Goal: Task Accomplishment & Management: Manage account settings

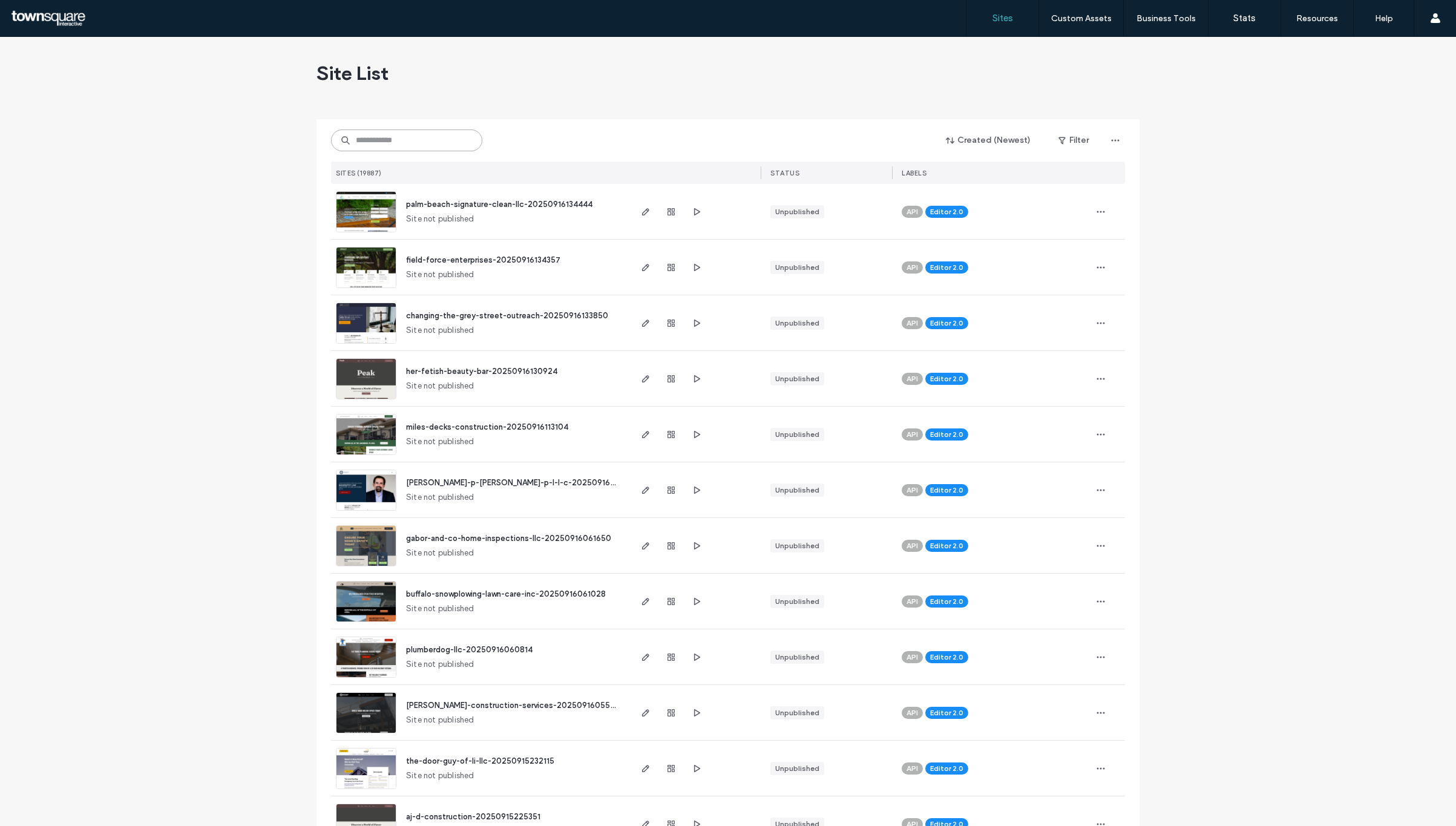
click at [406, 147] on input at bounding box center [406, 141] width 151 height 22
paste input "**********"
type input "**********"
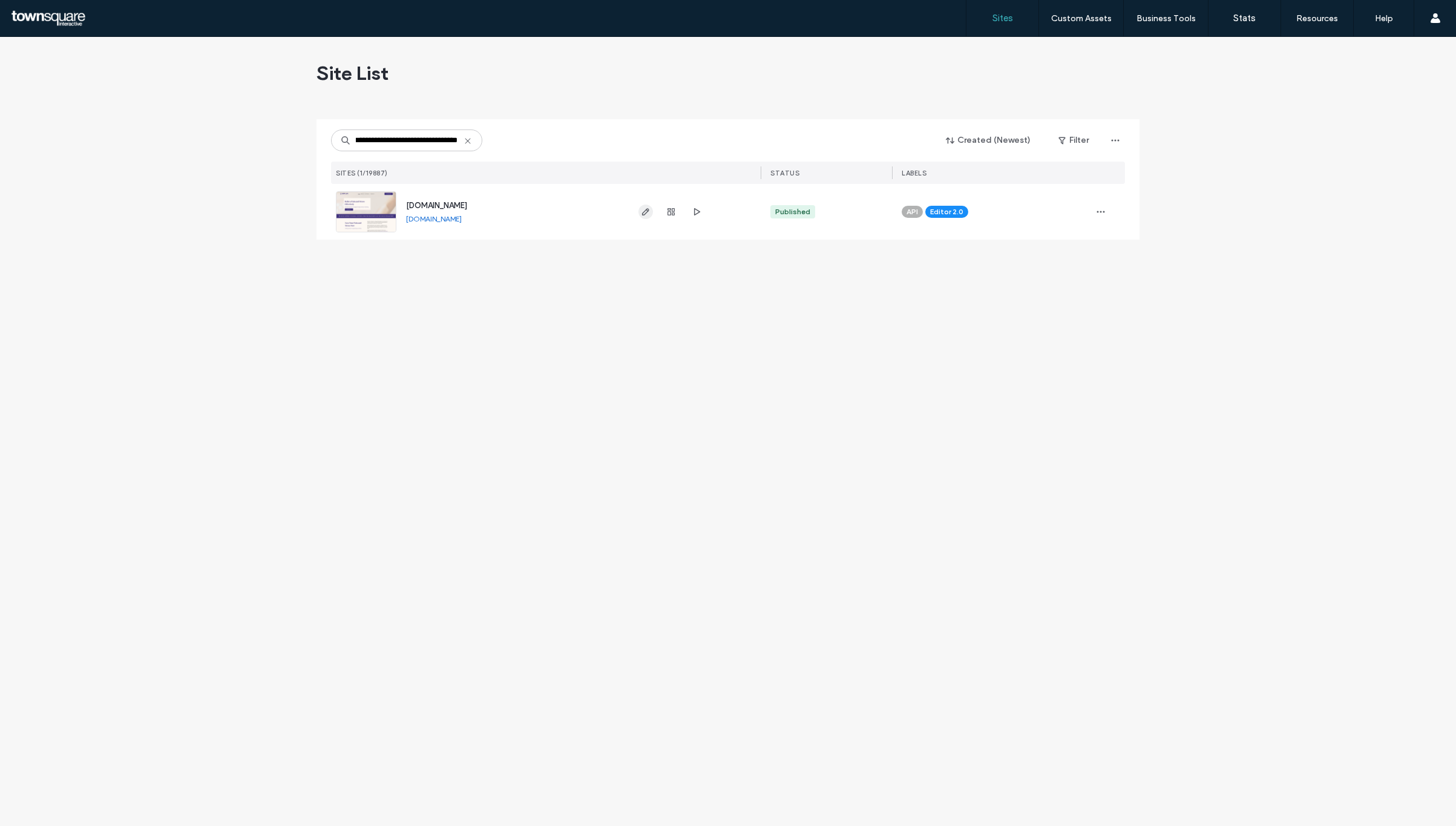
click at [639, 212] on span "button" at bounding box center [646, 212] width 14 height 14
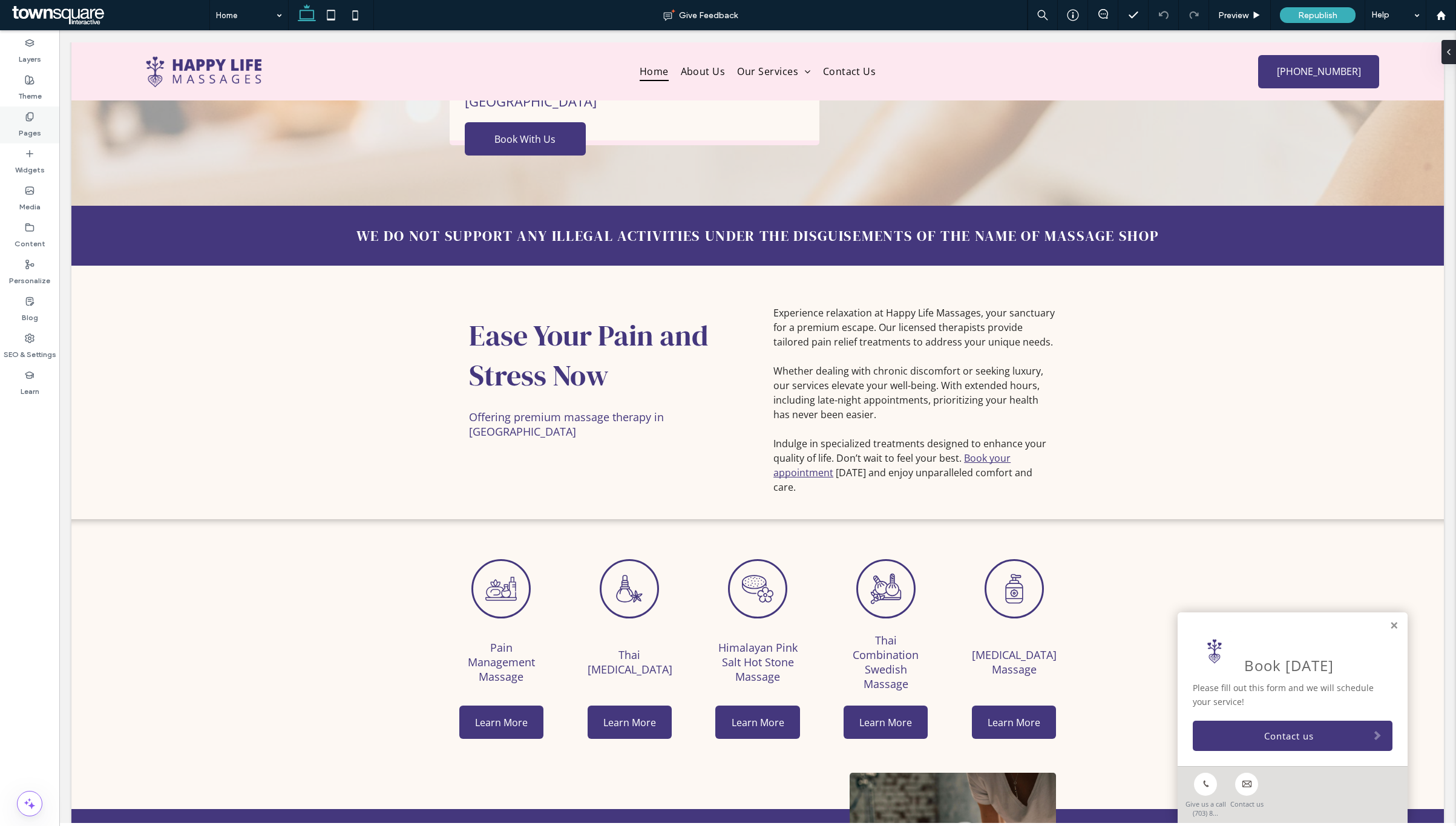
click at [29, 123] on label "Pages" at bounding box center [30, 130] width 22 height 17
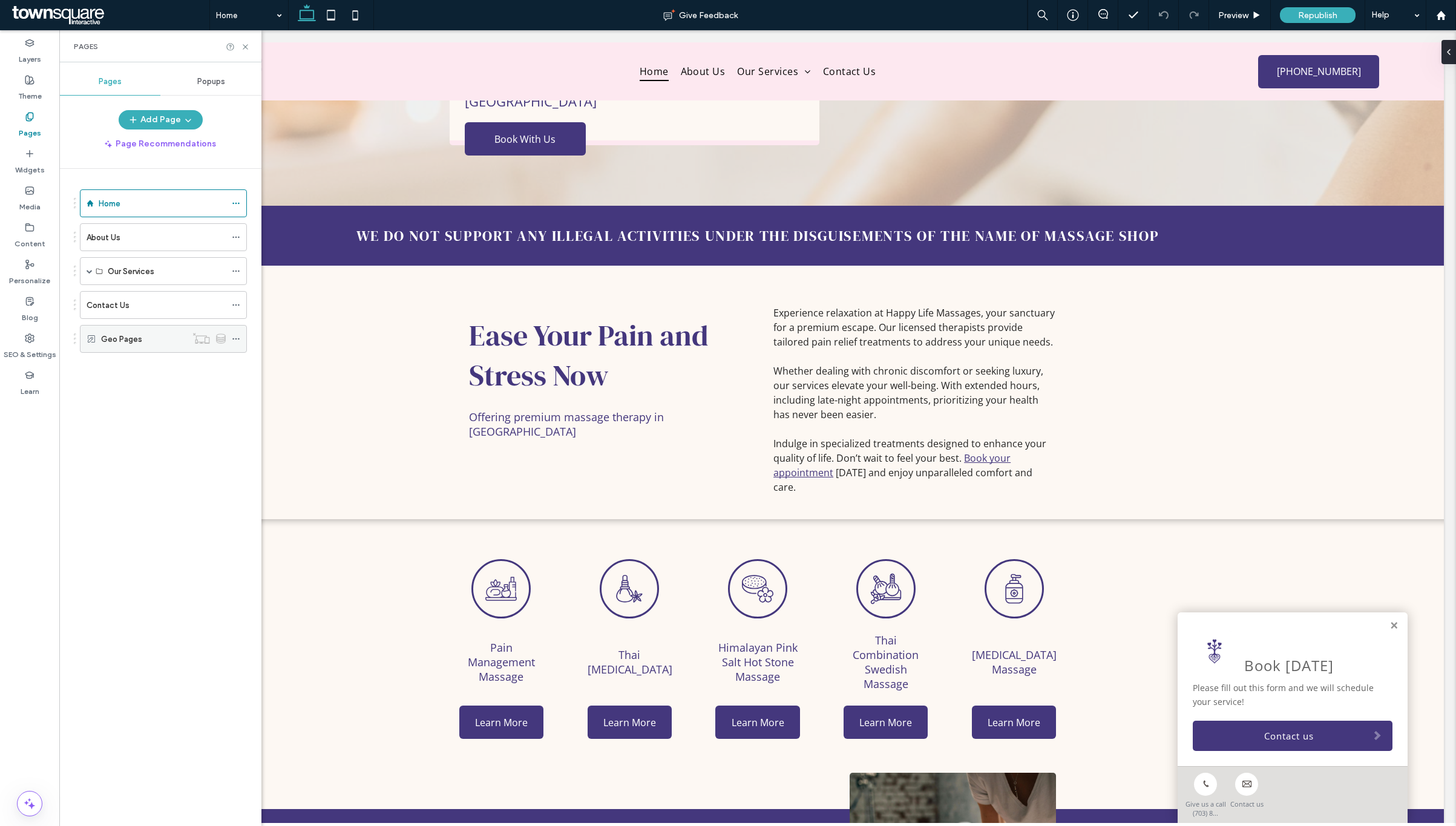
click at [115, 341] on label "Geo Pages" at bounding box center [122, 339] width 41 height 21
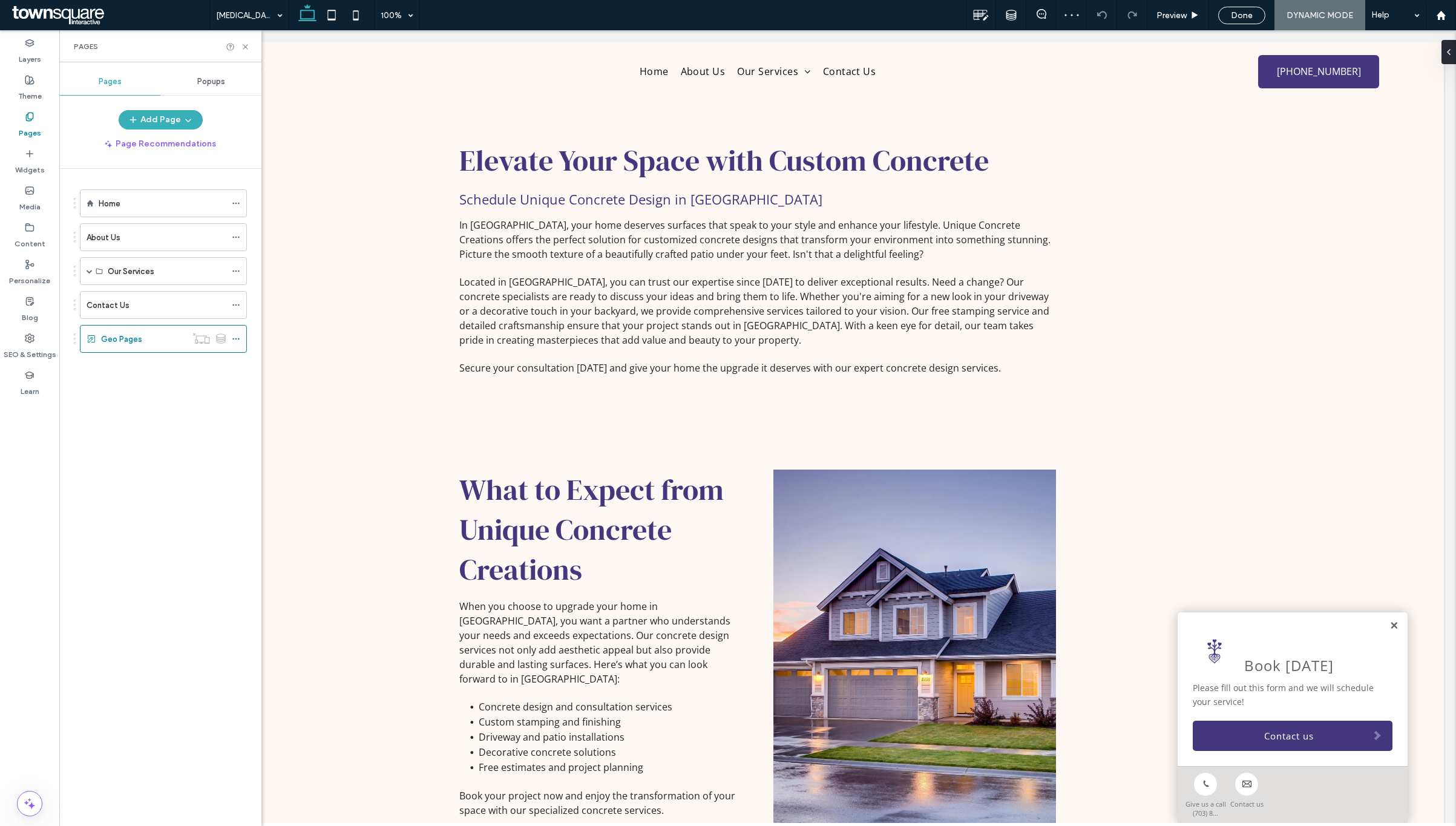
click at [1390, 627] on link at bounding box center [1393, 626] width 9 height 10
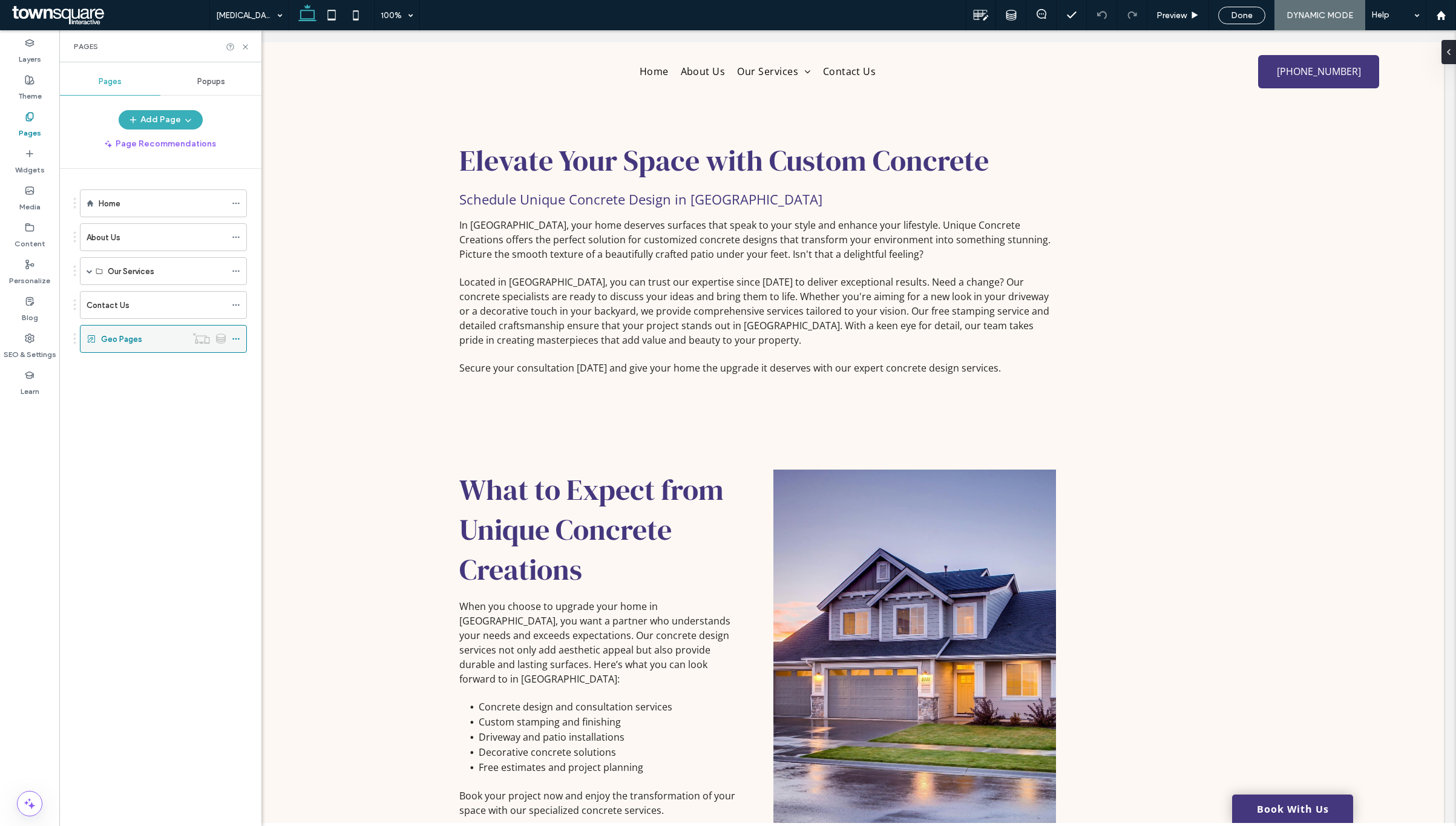
click at [235, 343] on icon at bounding box center [236, 339] width 9 height 9
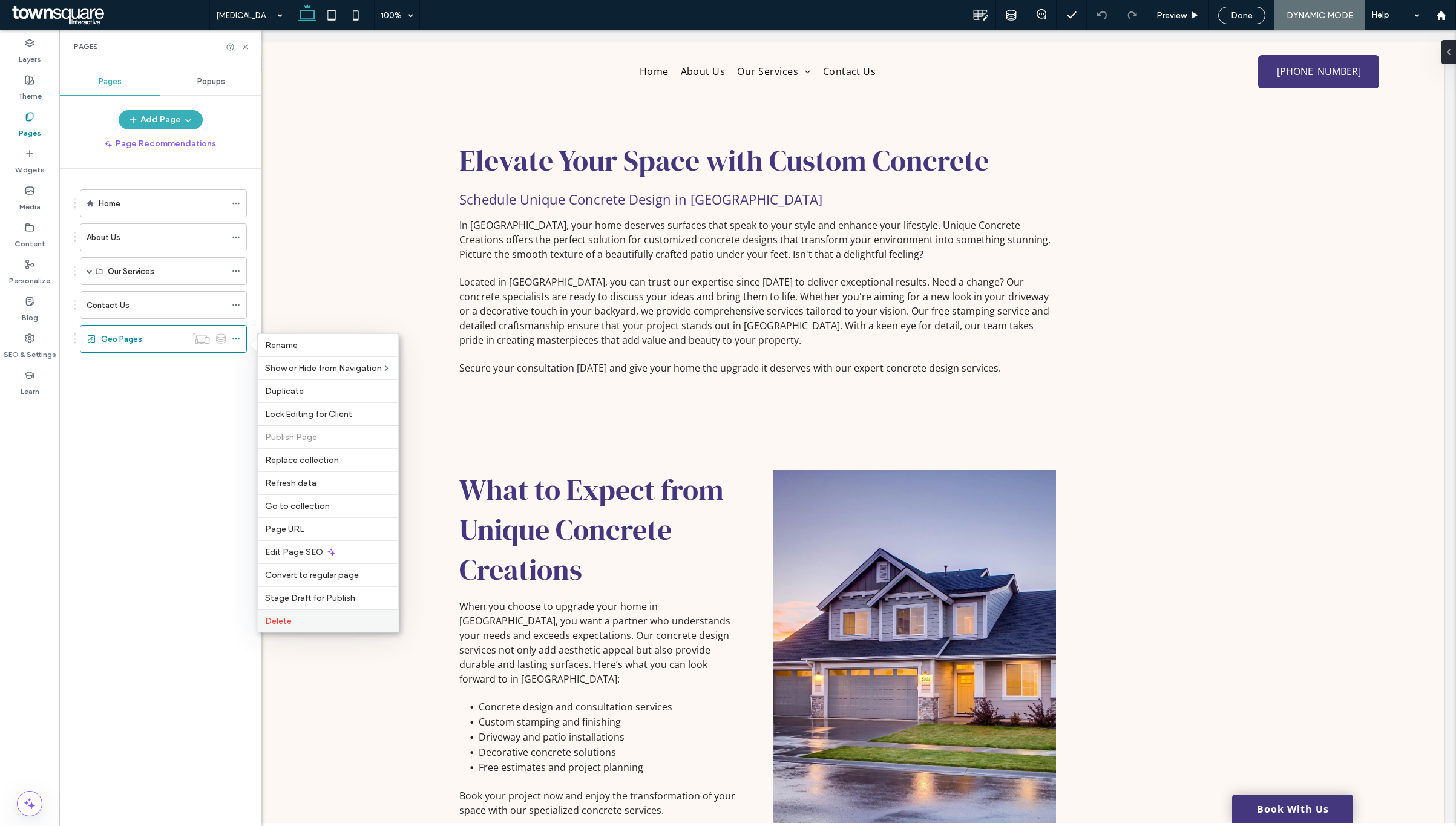
click at [328, 625] on div "Delete" at bounding box center [328, 620] width 141 height 23
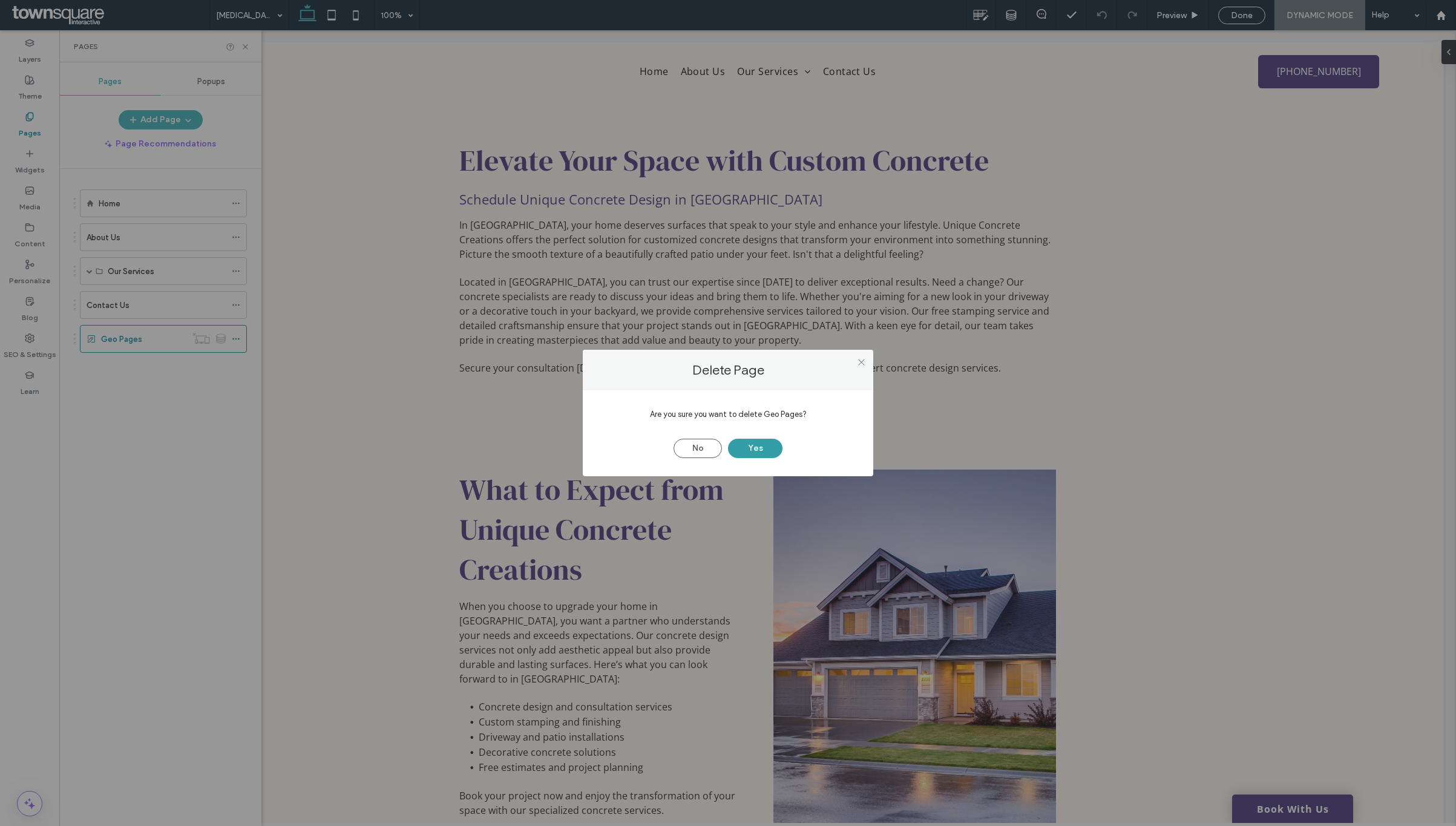
click at [767, 450] on button "Yes" at bounding box center [755, 449] width 55 height 19
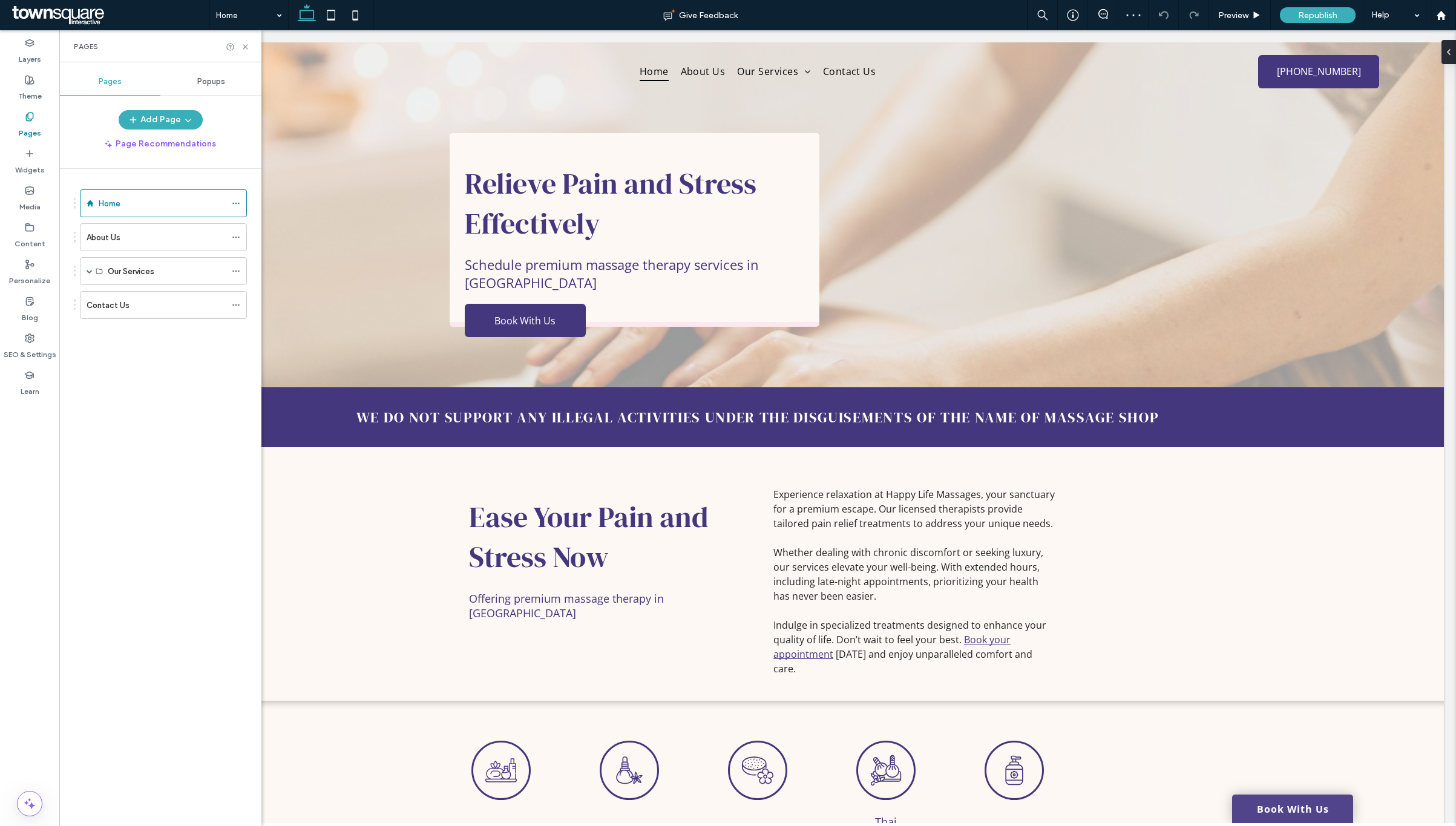
click at [1253, 807] on link "Book With Us" at bounding box center [1292, 809] width 121 height 28
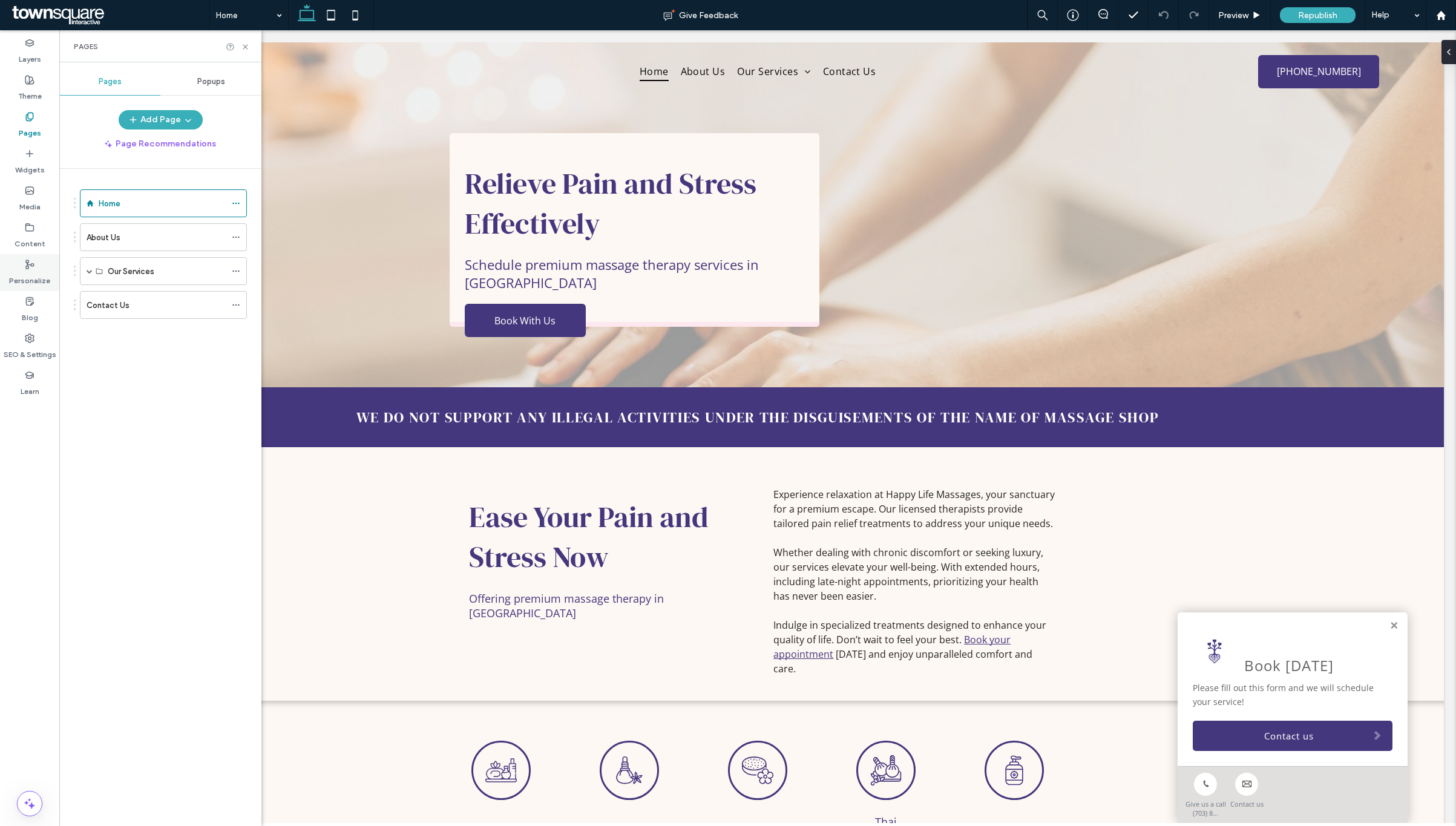
click at [33, 273] on label "Personalize" at bounding box center [29, 277] width 41 height 17
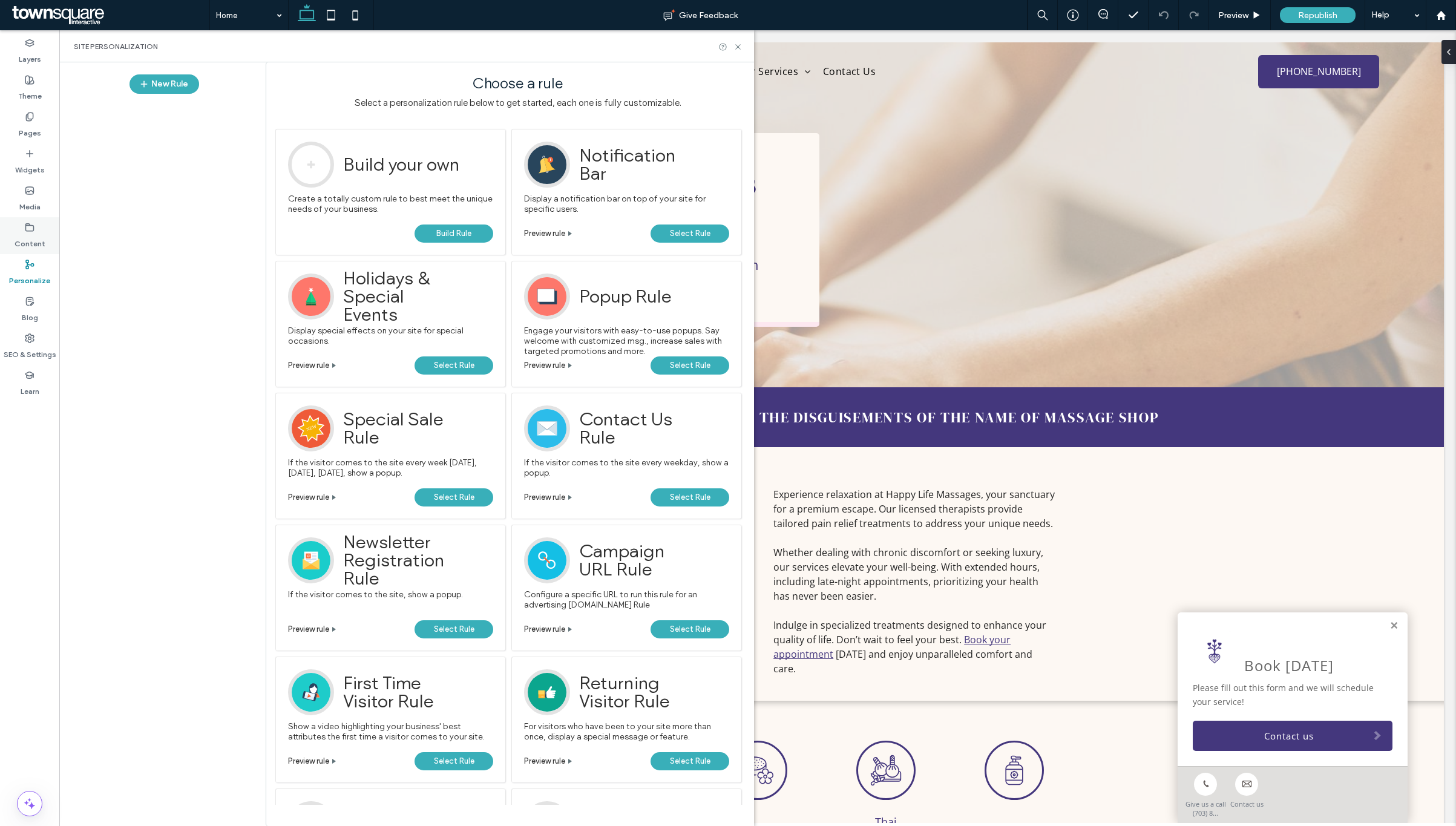
click at [38, 241] on label "Content" at bounding box center [29, 241] width 31 height 17
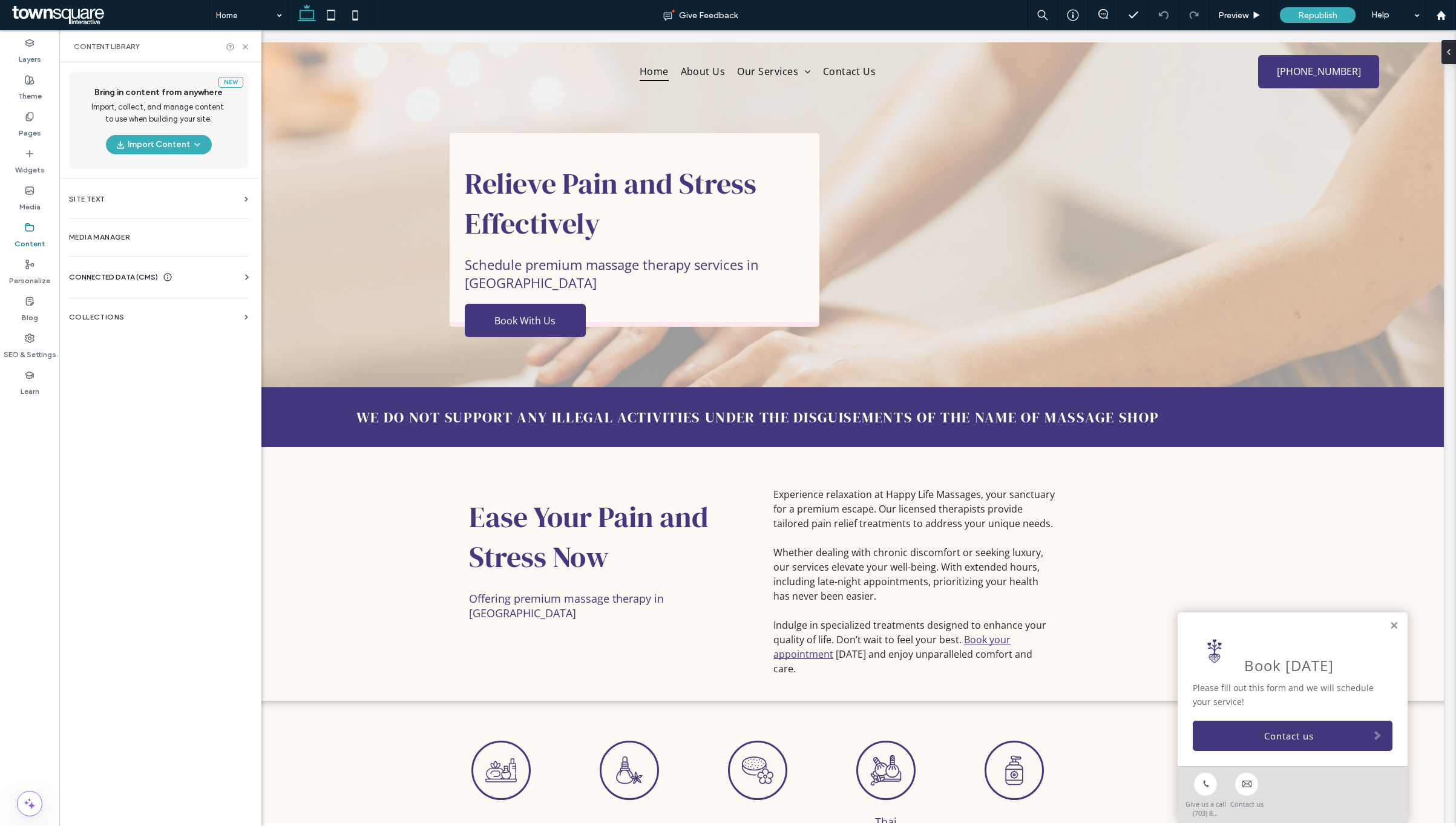
click at [249, 278] on icon at bounding box center [246, 277] width 12 height 12
click at [146, 240] on label "Media Manager" at bounding box center [158, 237] width 179 height 9
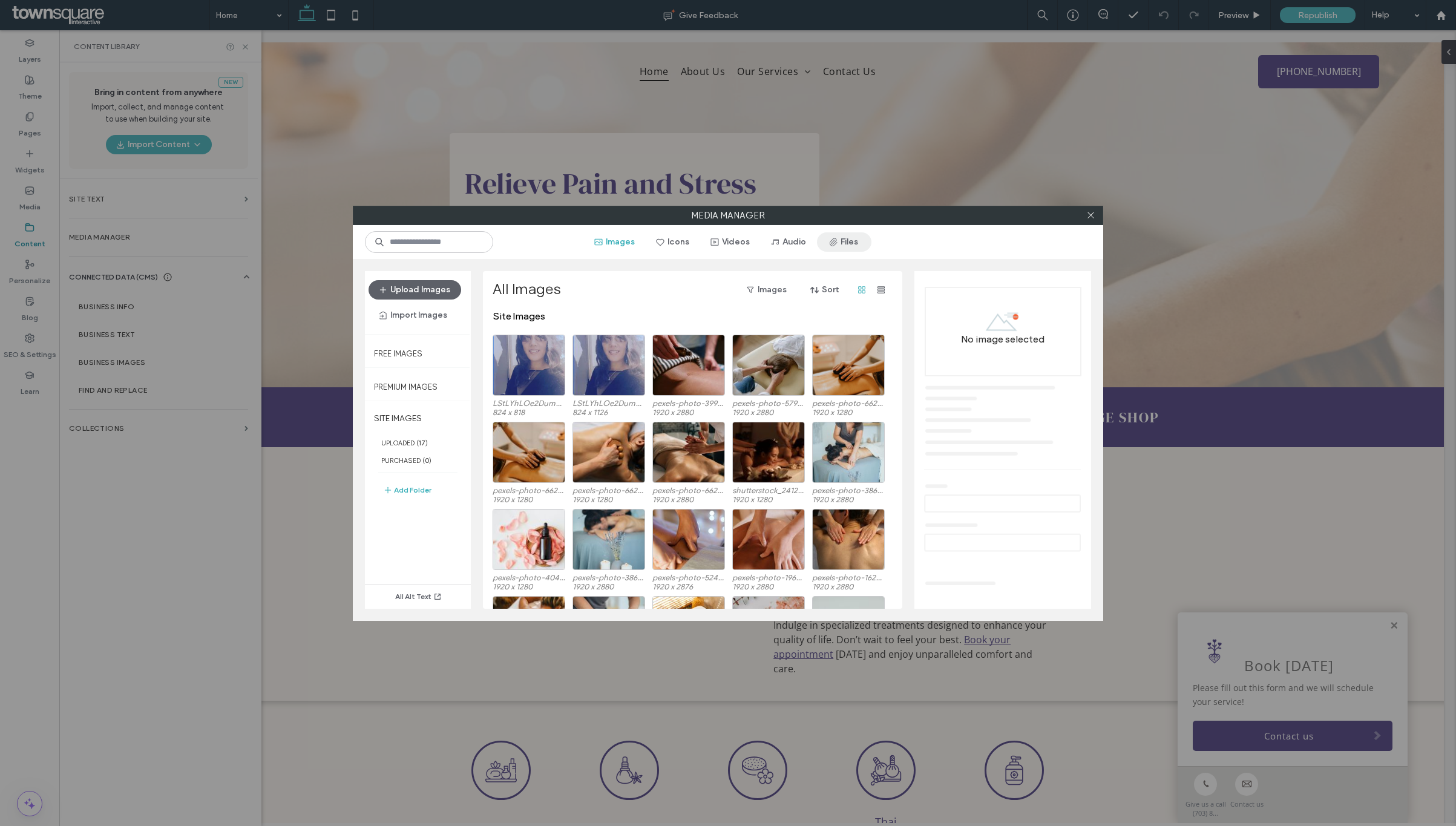
click at [843, 240] on button "Files" at bounding box center [844, 242] width 55 height 19
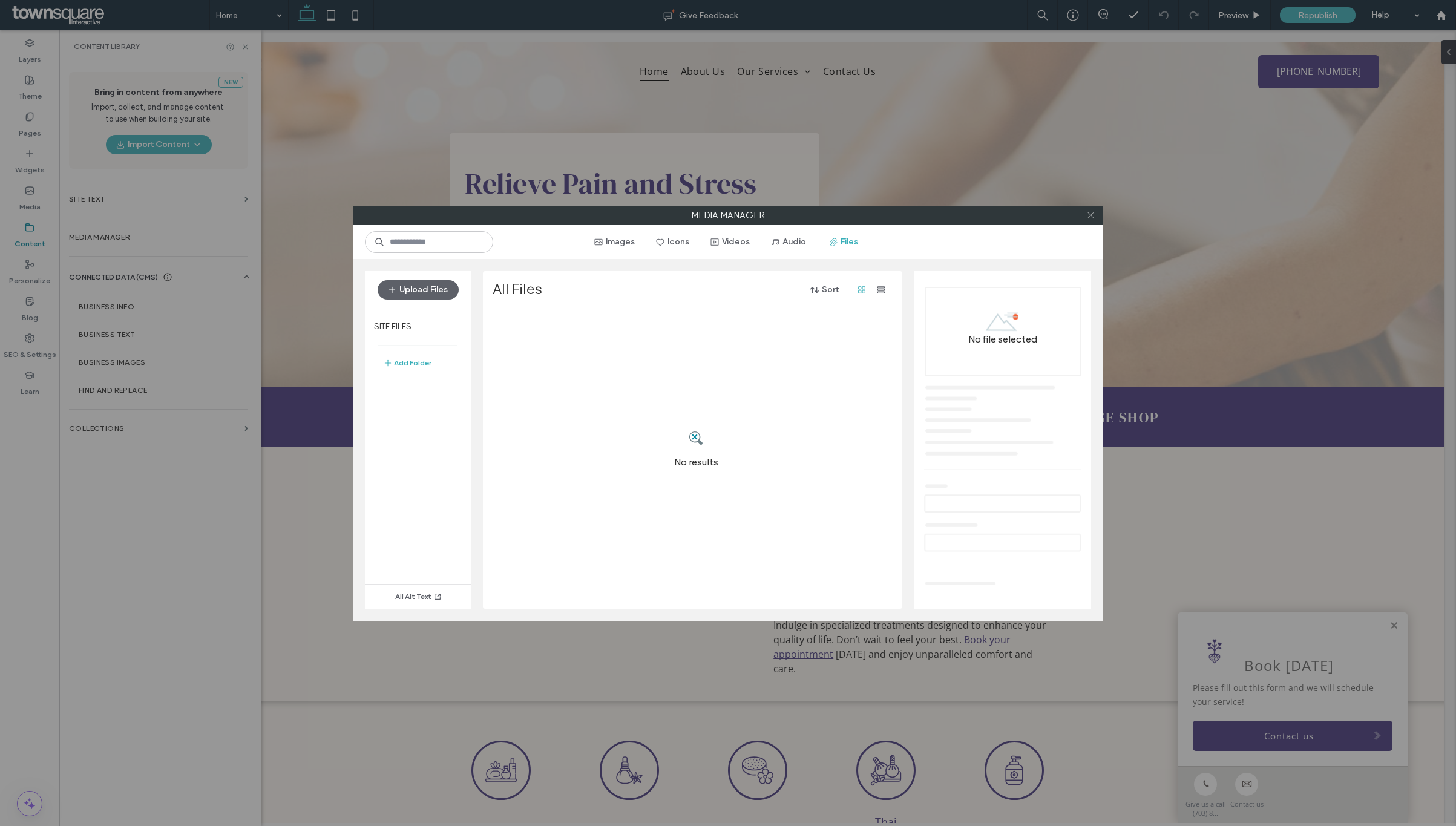
click at [1090, 217] on icon at bounding box center [1090, 214] width 9 height 9
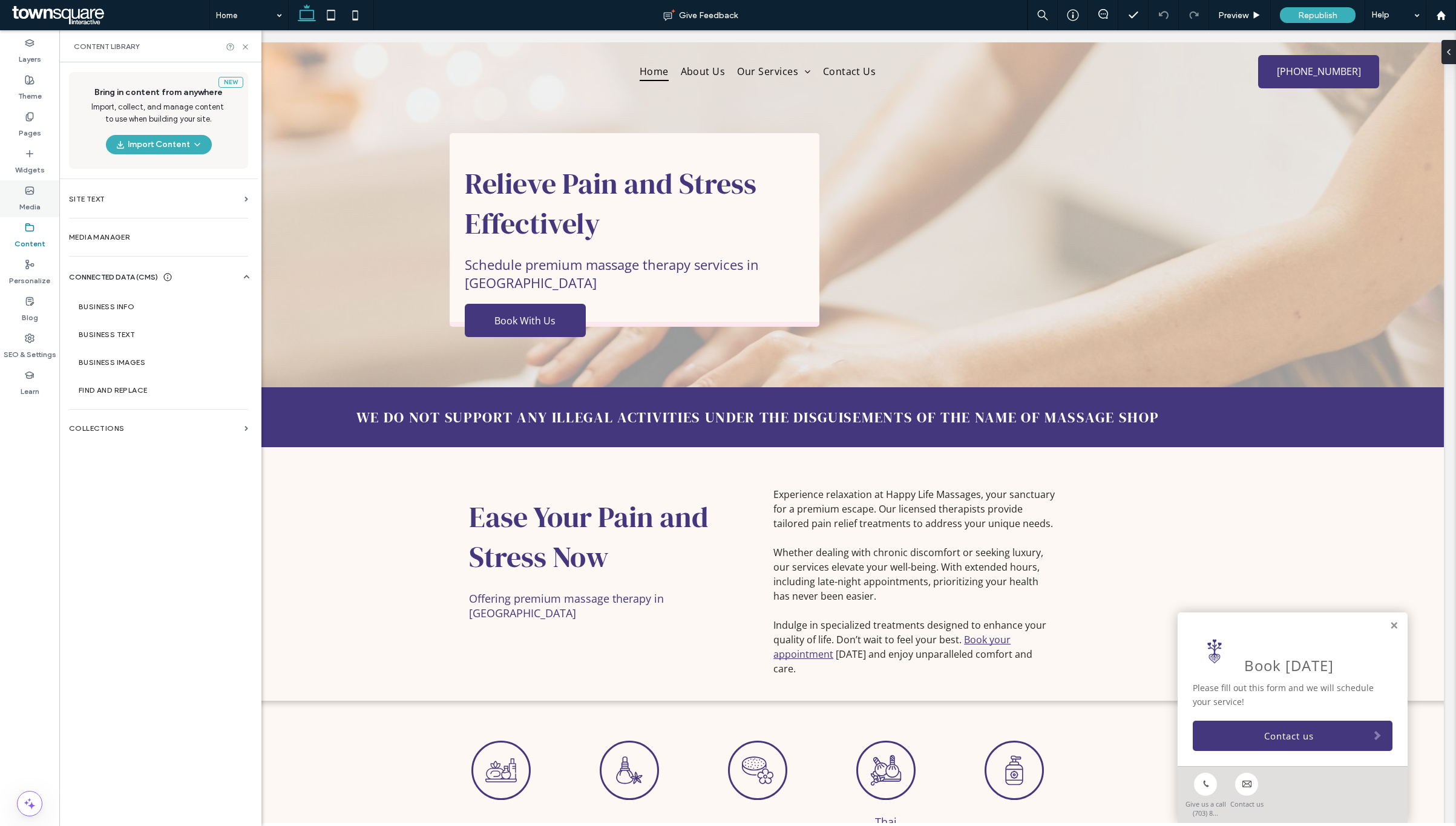
click at [29, 207] on label "Media" at bounding box center [29, 203] width 21 height 17
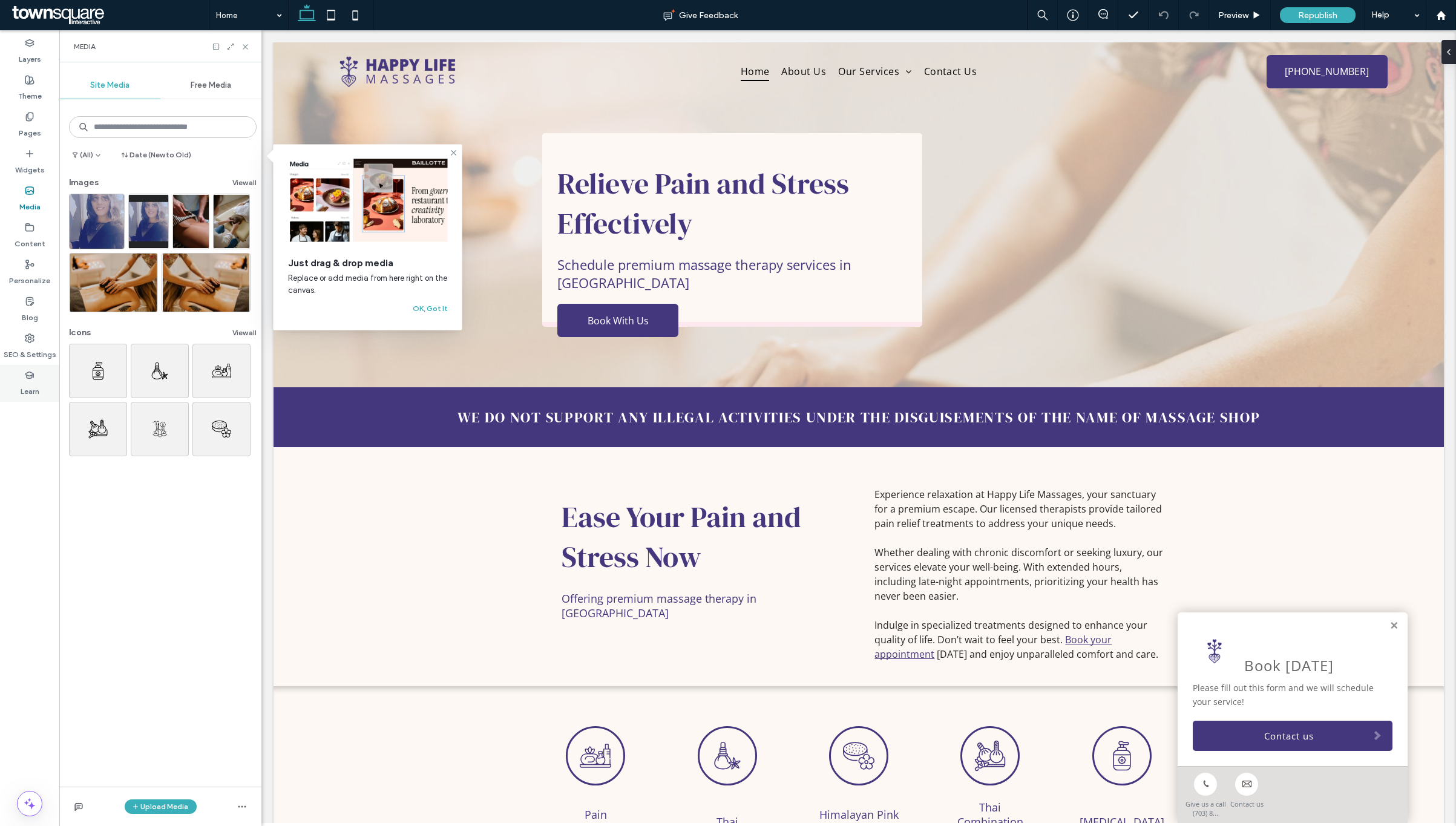
click at [29, 382] on label "Learn" at bounding box center [30, 388] width 19 height 17
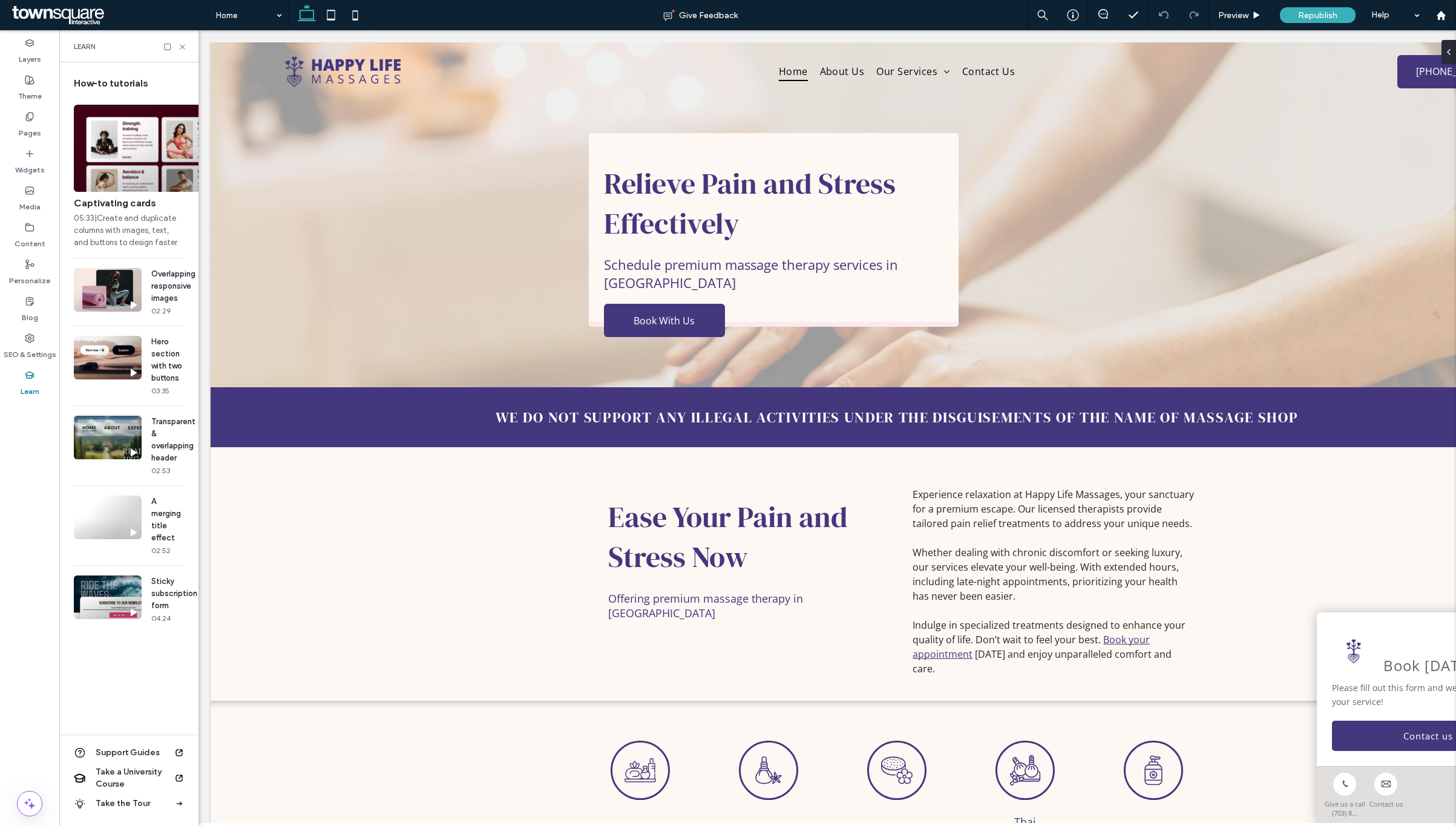
scroll to position [0, 138]
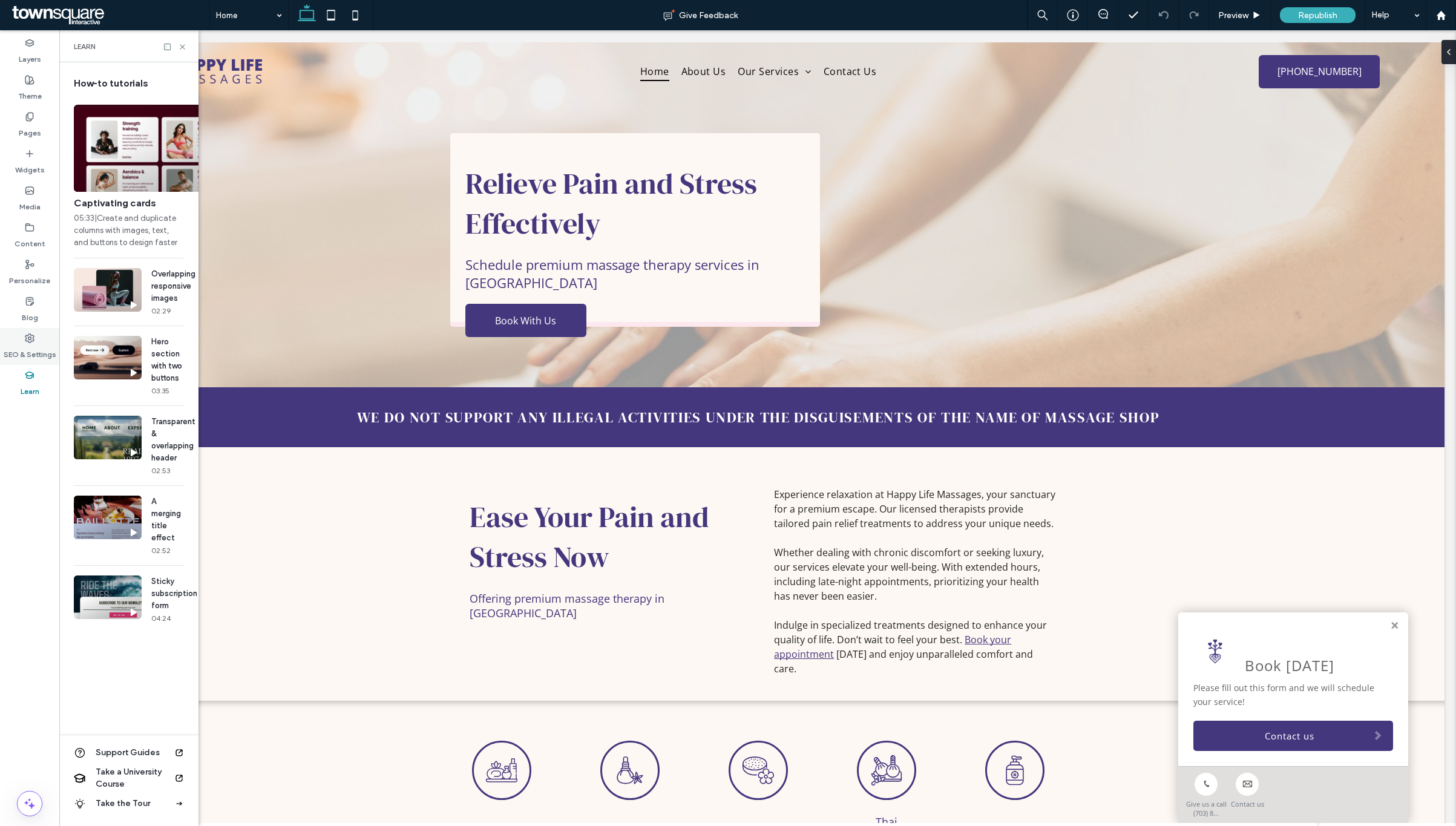
click at [25, 341] on icon at bounding box center [29, 338] width 9 height 9
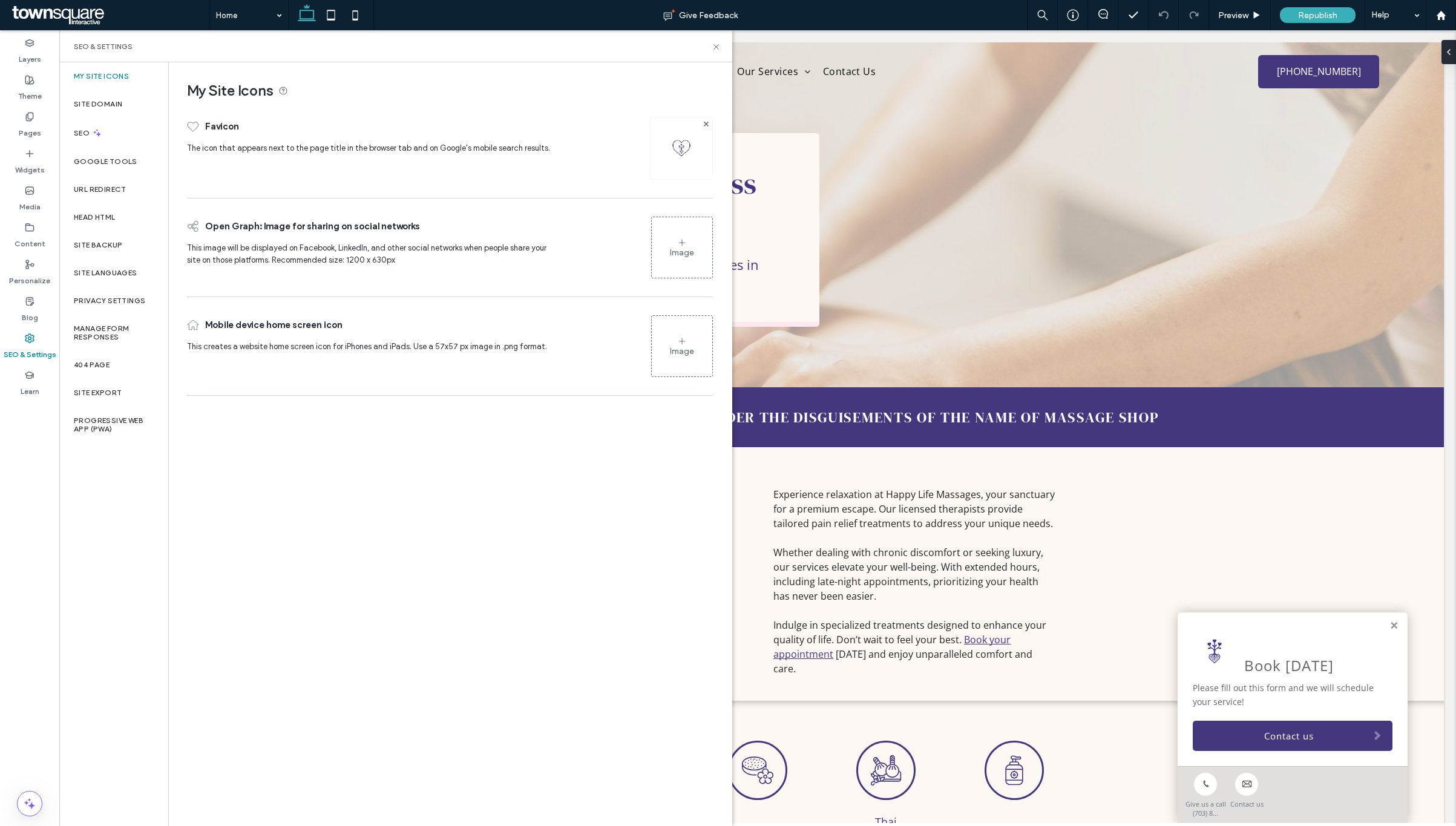
scroll to position [0, 0]
click at [1200, 532] on div "Ease Your Pain and Stress Now Offering premium massage therapy in Sterling Expe…" at bounding box center [757, 574] width 1373 height 254
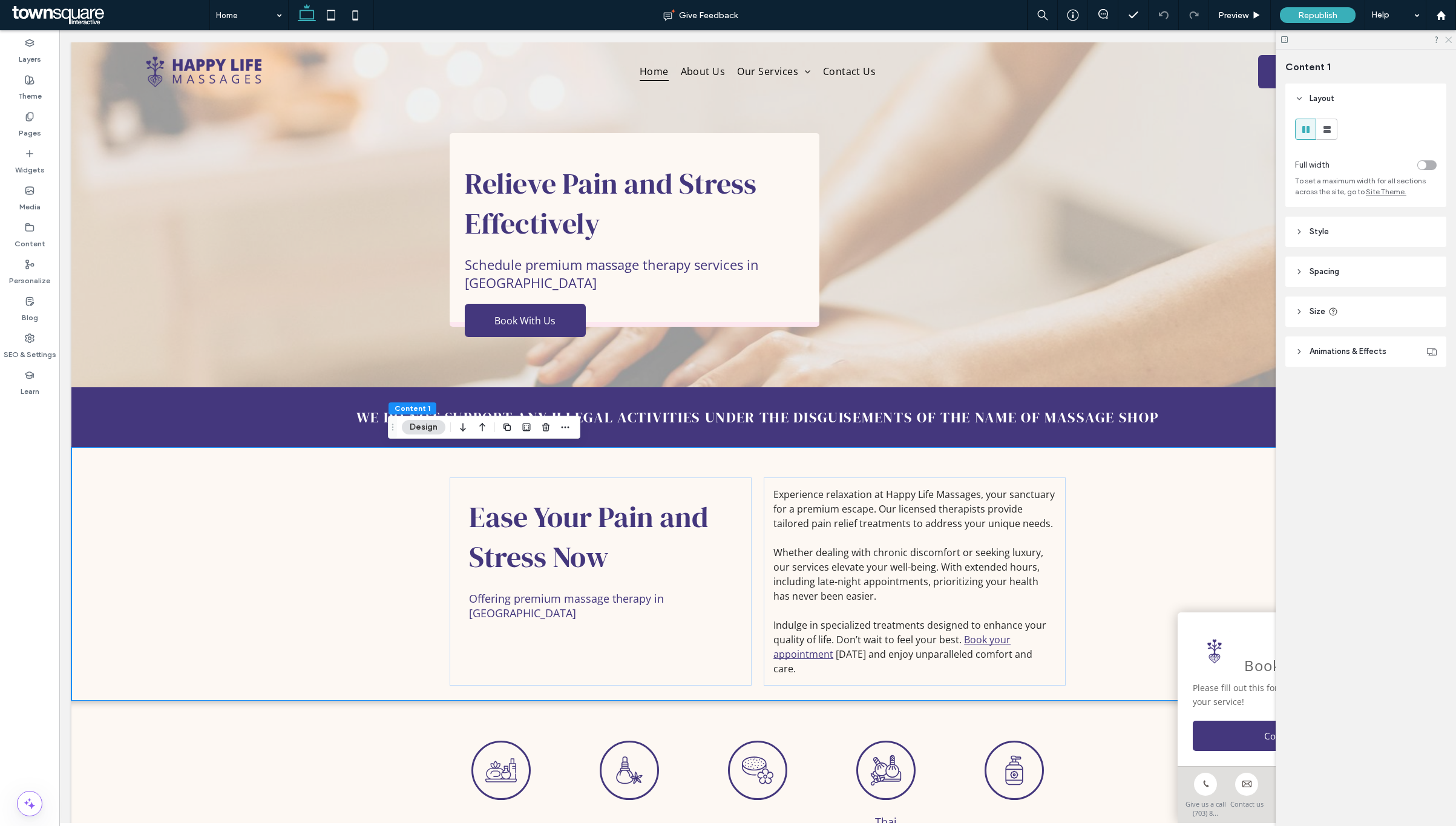
click at [1449, 40] on icon at bounding box center [1448, 39] width 8 height 8
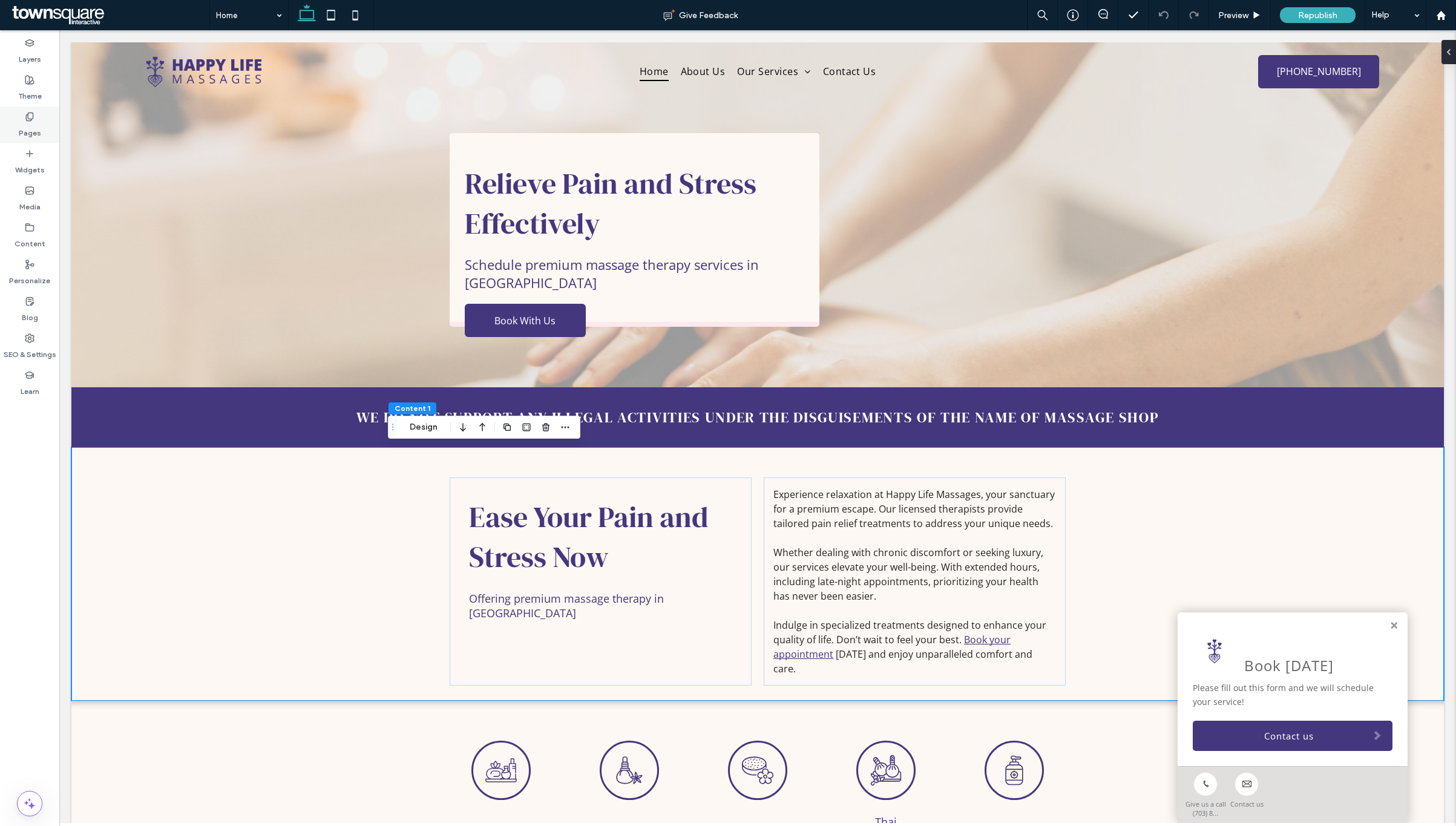
click at [40, 135] on label "Pages" at bounding box center [30, 130] width 22 height 17
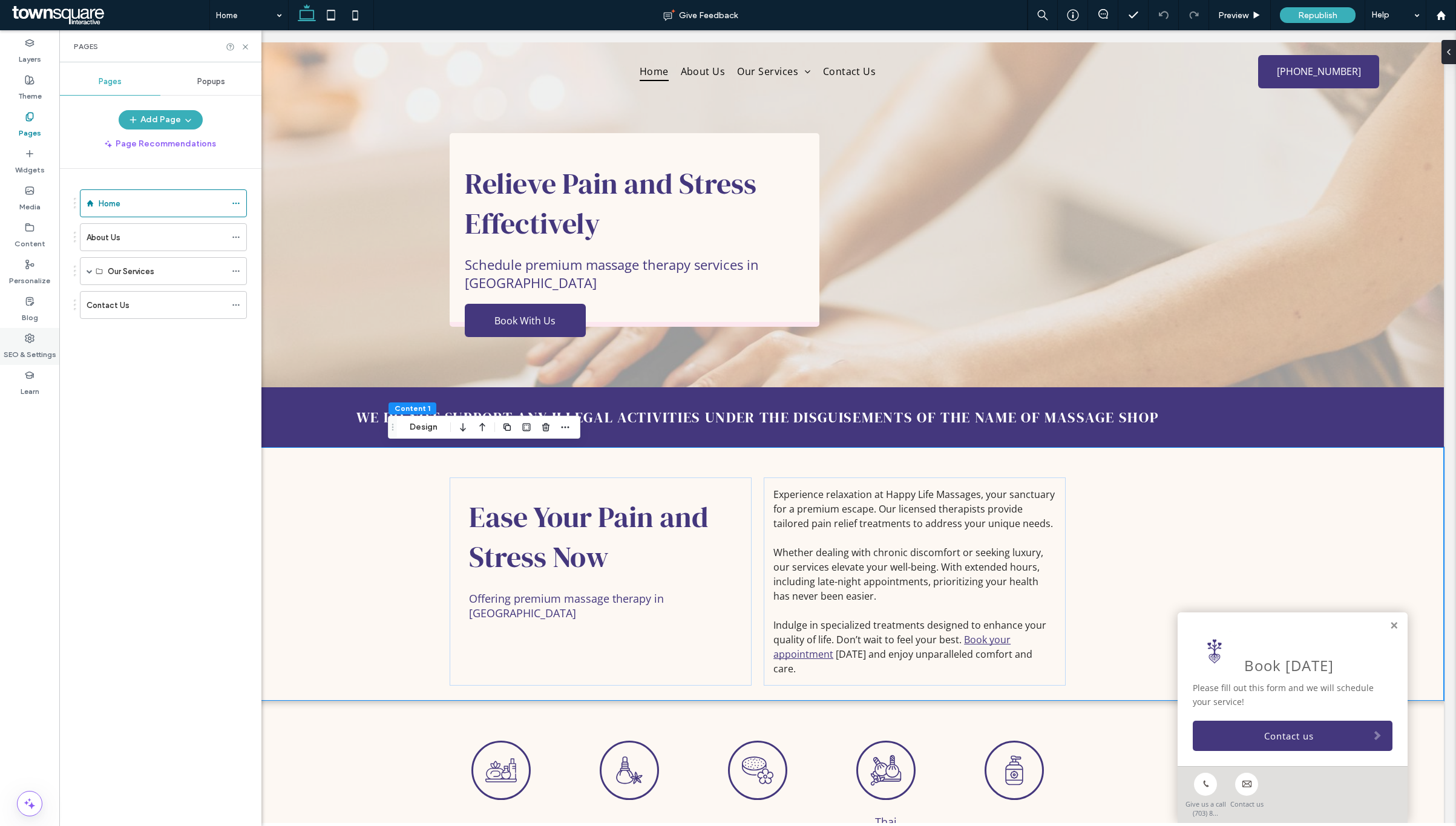
click at [36, 346] on label "SEO & Settings" at bounding box center [30, 351] width 53 height 17
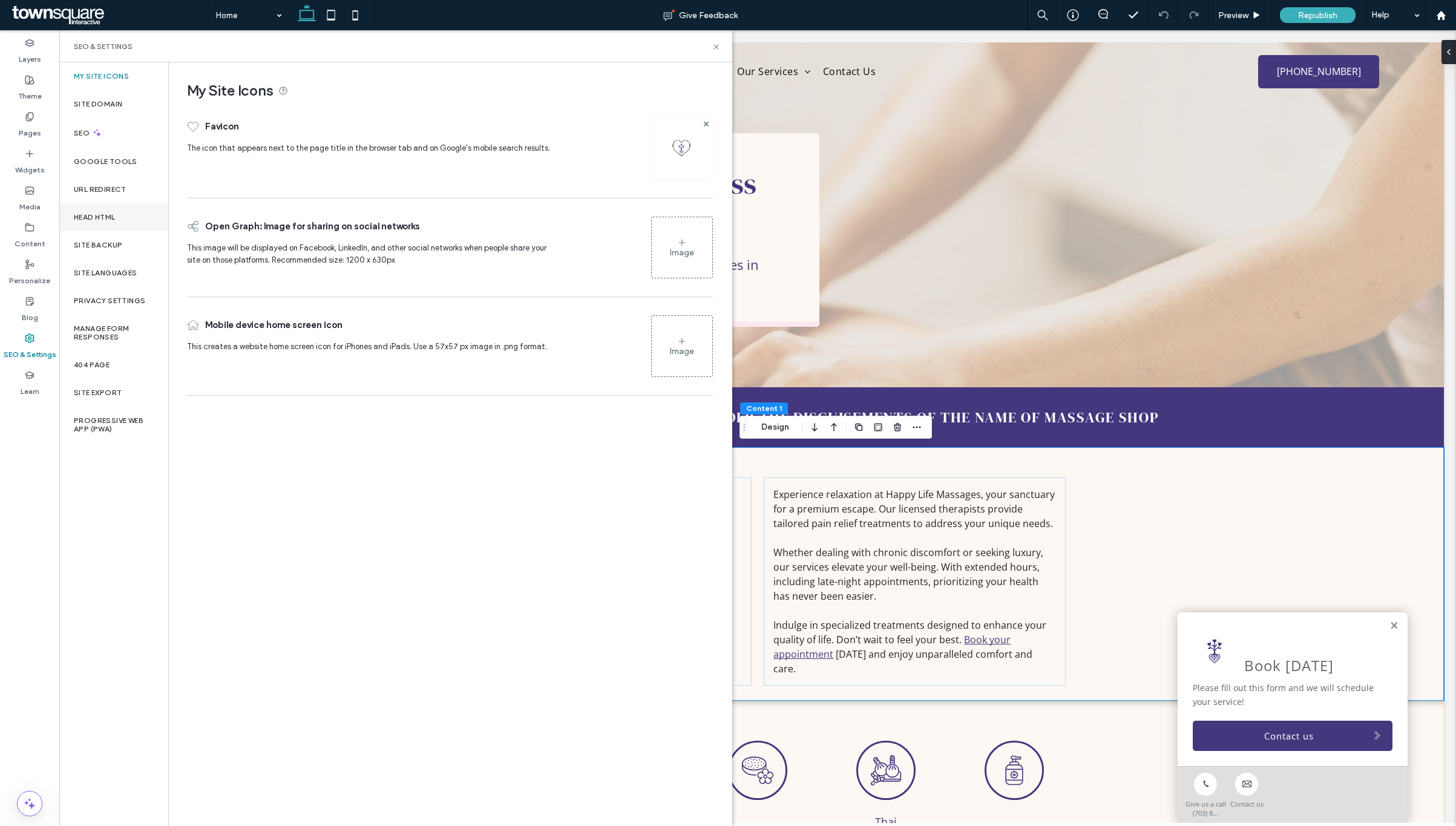
click at [108, 216] on label "Head HTML" at bounding box center [94, 217] width 42 height 9
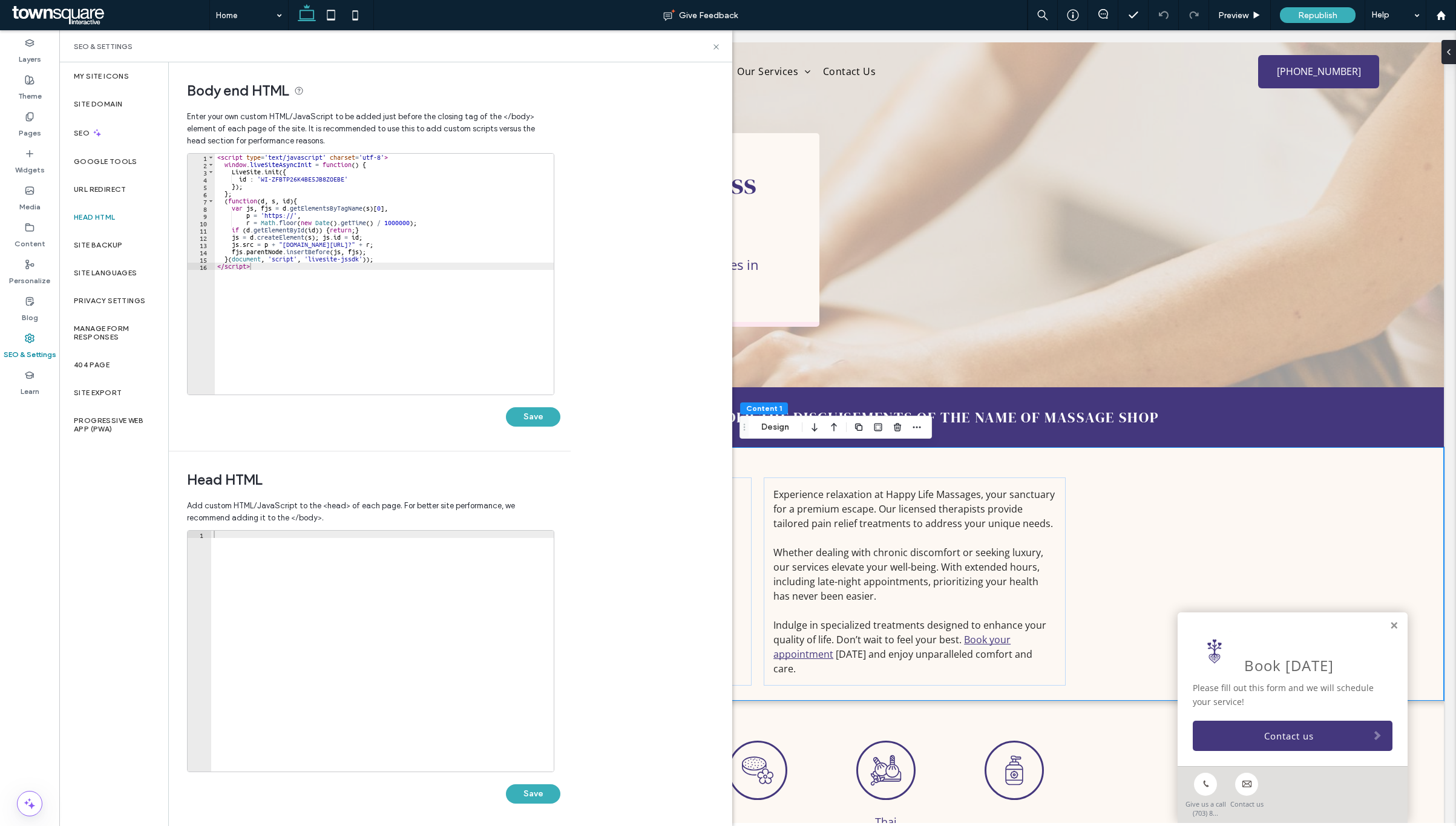
scroll to position [4, 0]
click at [489, 358] on div "< script type = 'text/javascript' charset = 'utf-8' > window . liveSiteAsyncIni…" at bounding box center [385, 278] width 339 height 255
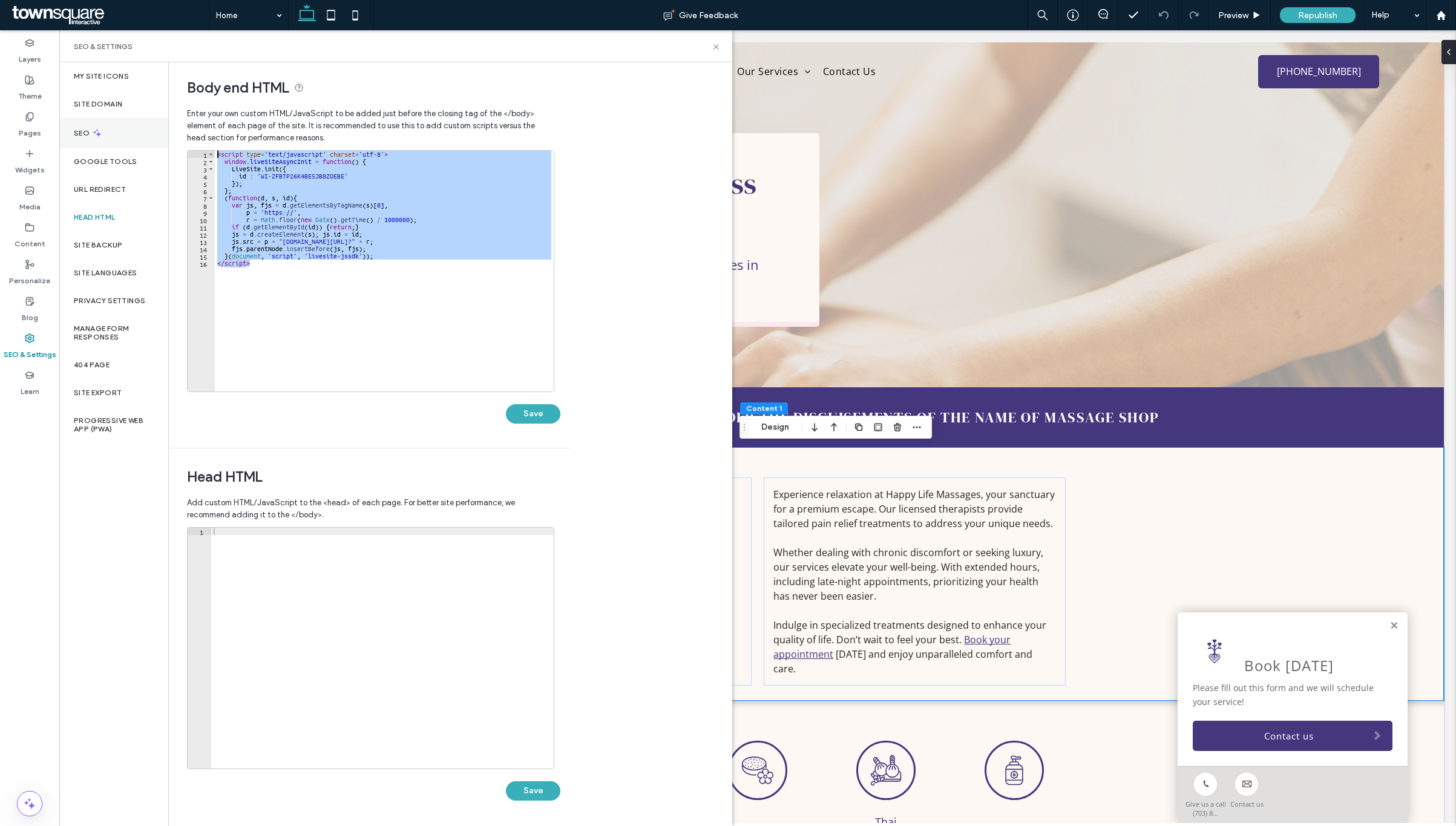
drag, startPoint x: 325, startPoint y: 308, endPoint x: 138, endPoint y: 131, distance: 257.5
click at [138, 131] on div "My Site Icons Site Domain SEO Google Tools URL Redirect Head HTML Site Backup S…" at bounding box center [396, 444] width 673 height 763
type textarea "**********"
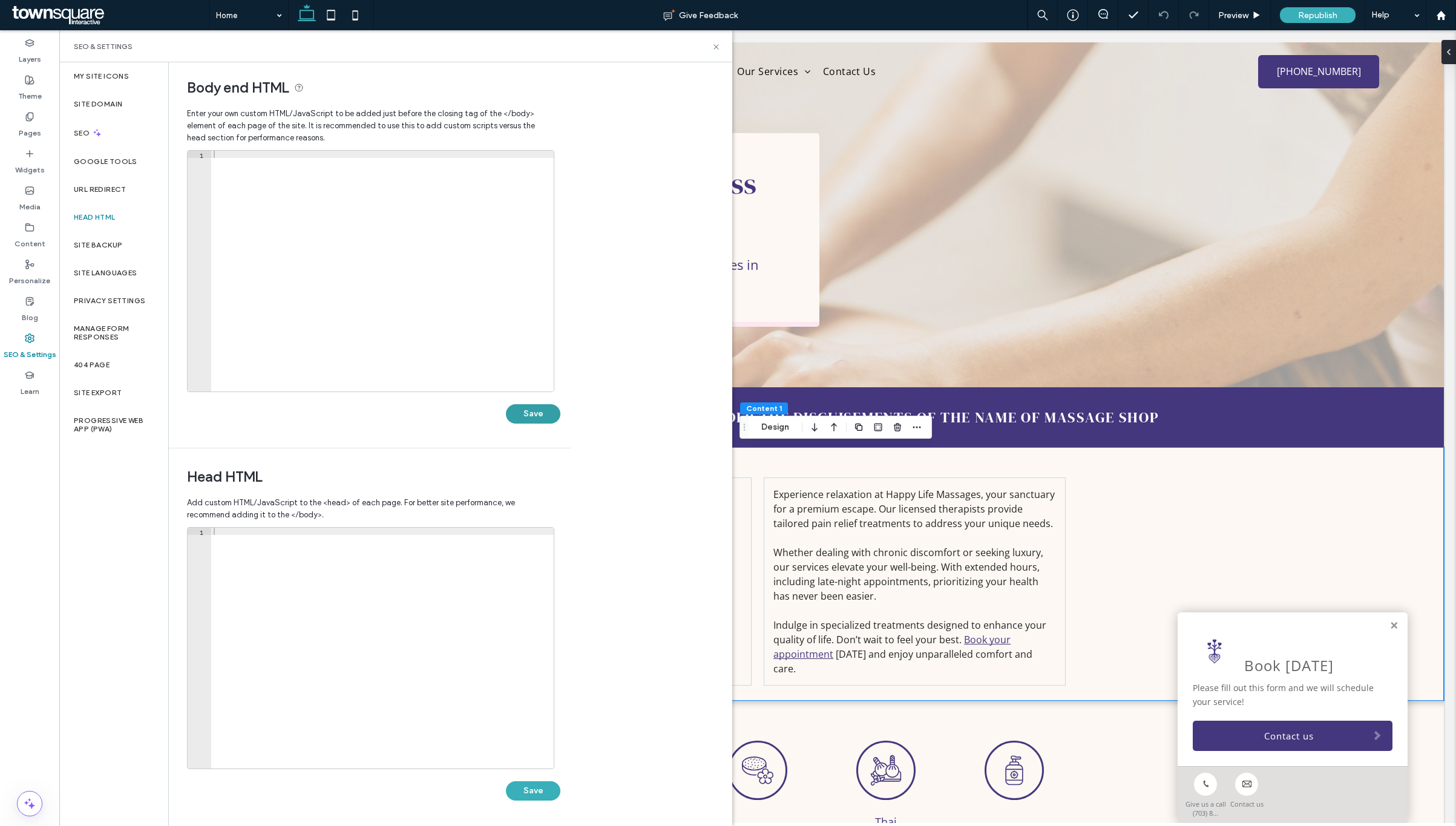
click at [544, 415] on button "Save" at bounding box center [533, 414] width 55 height 19
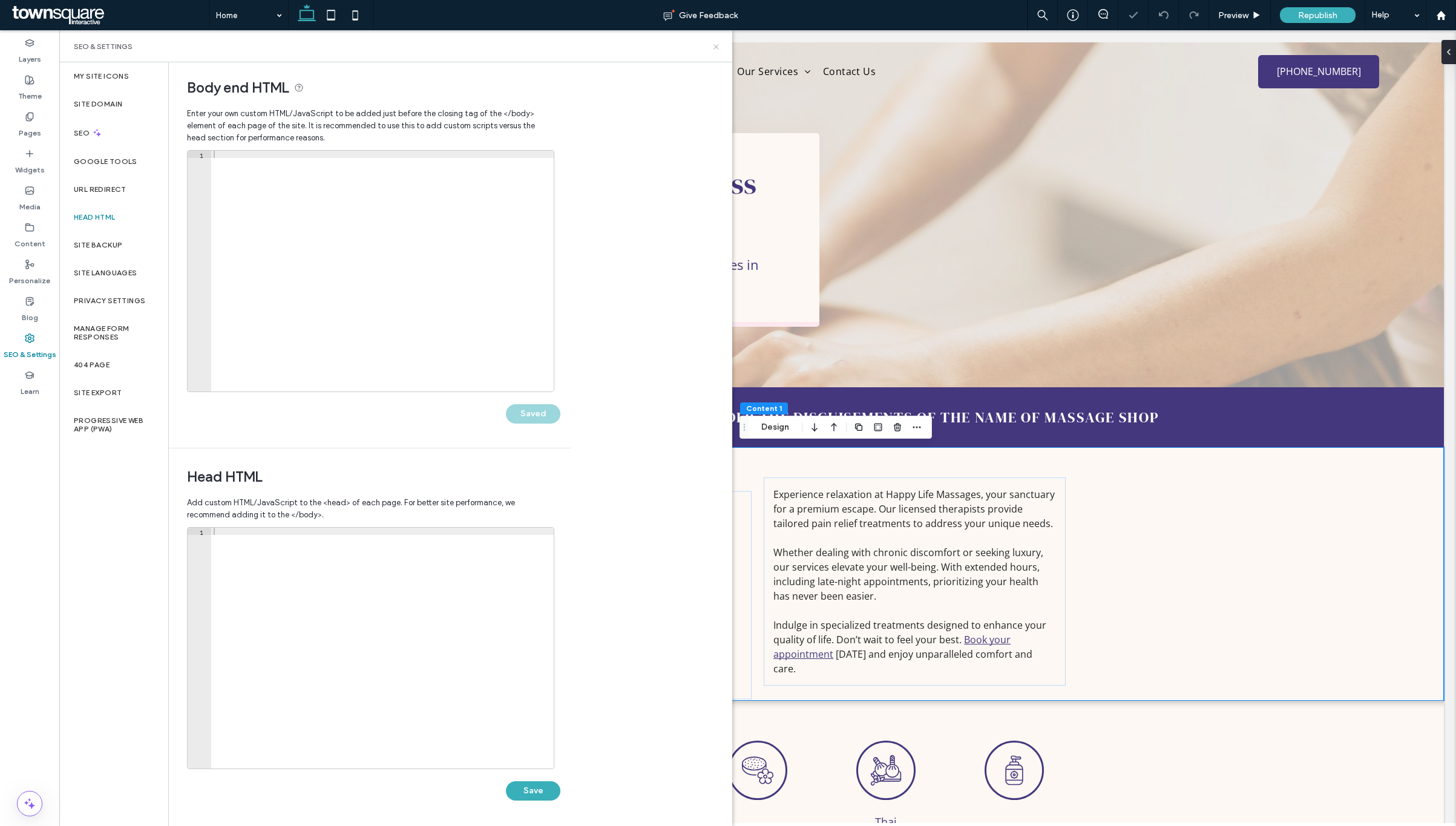
click at [714, 43] on icon at bounding box center [716, 47] width 9 height 9
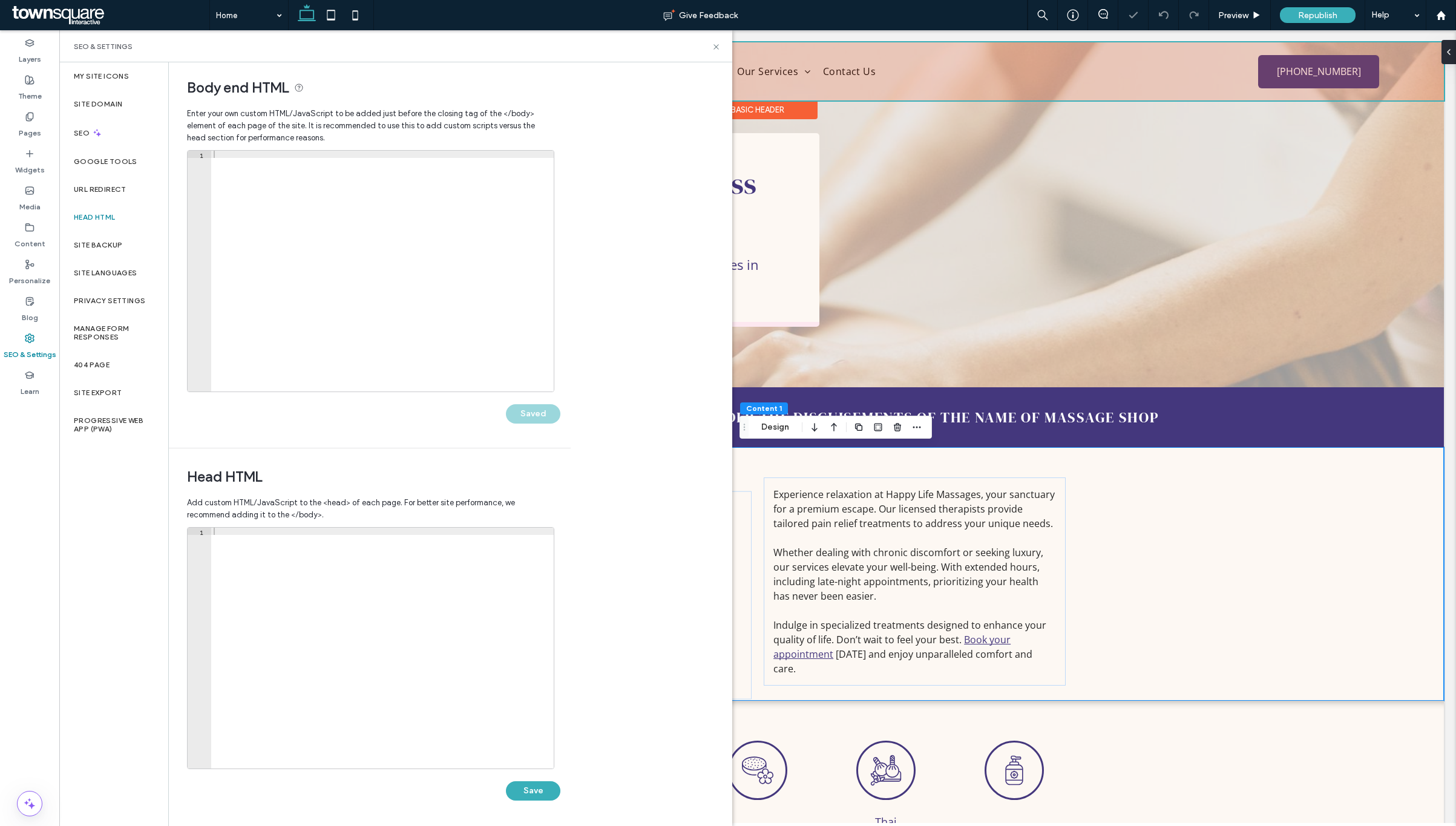
scroll to position [0, 0]
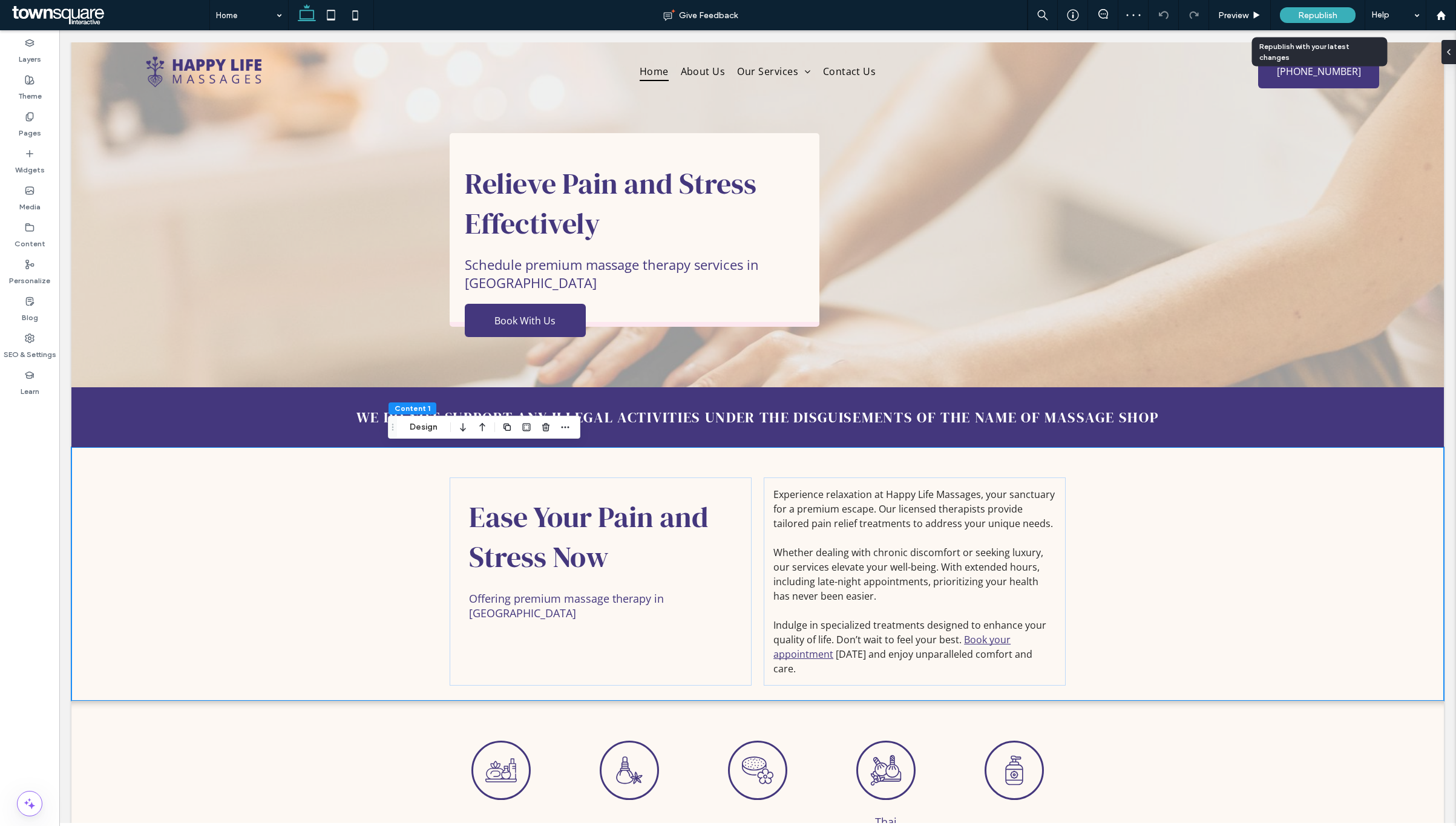
click at [1337, 12] on span "Republish" at bounding box center [1318, 15] width 40 height 10
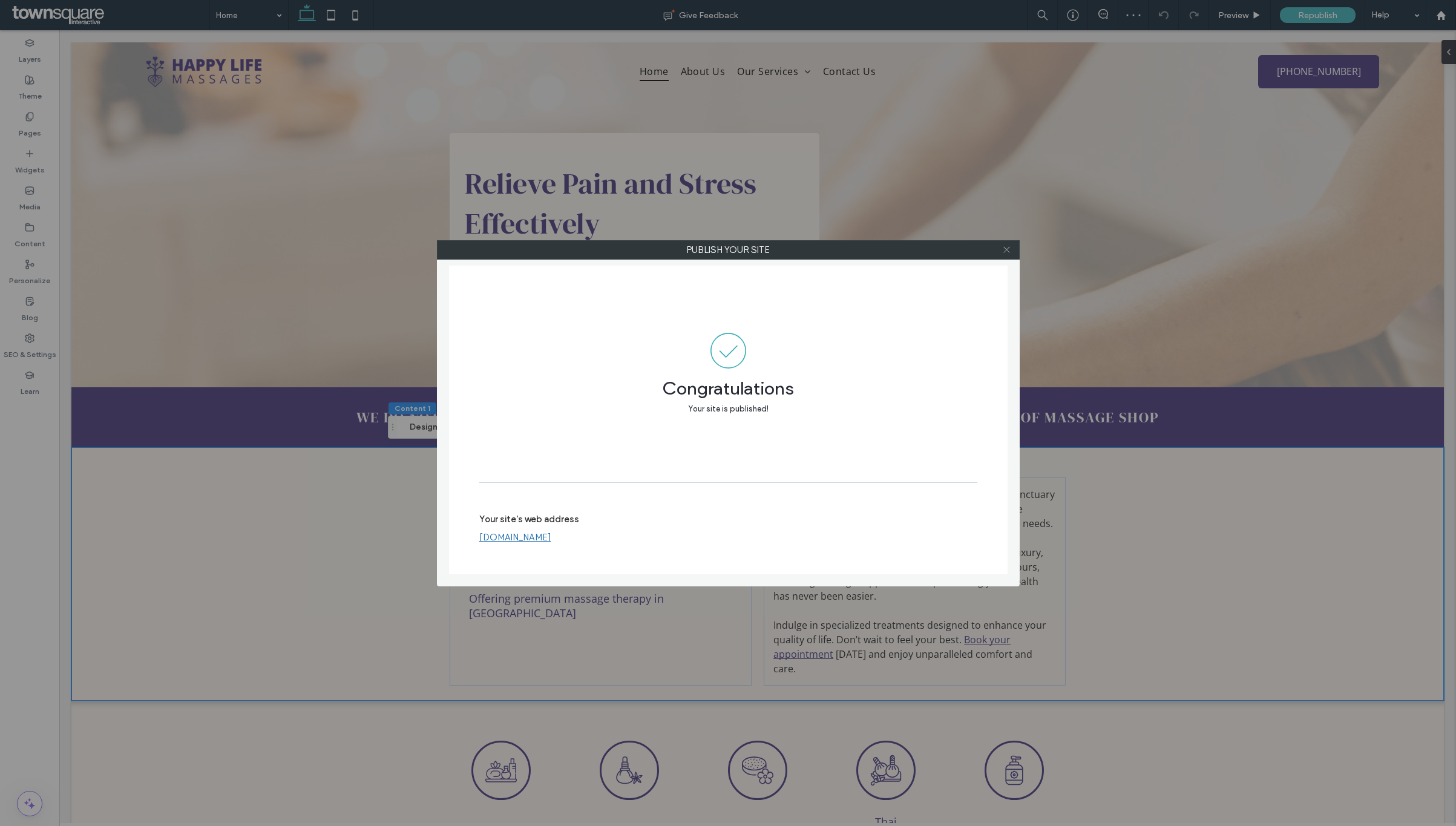
click at [1006, 249] on use at bounding box center [1007, 250] width 6 height 6
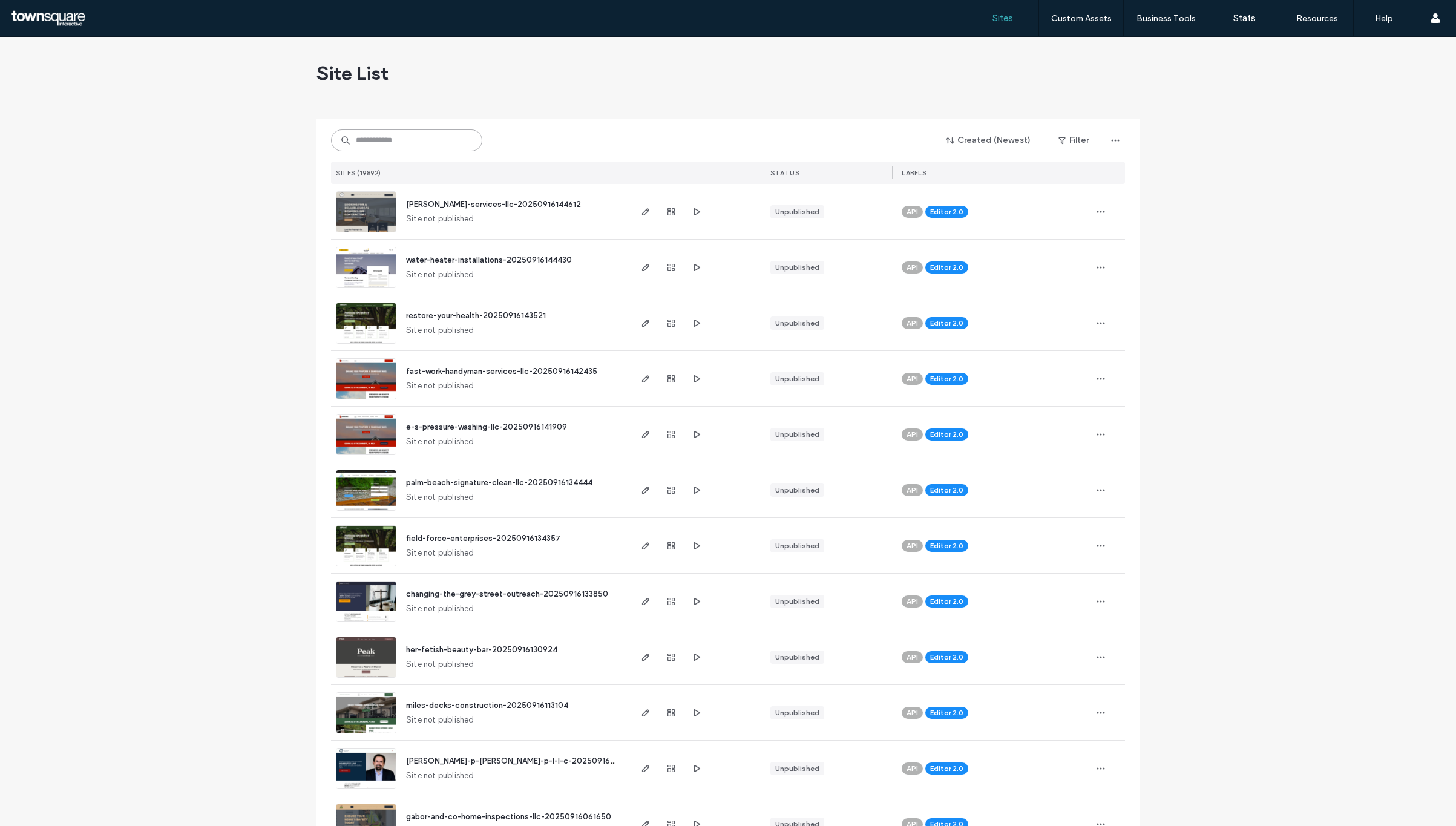
click at [423, 147] on input at bounding box center [406, 141] width 151 height 22
paste input "**********"
type input "**********"
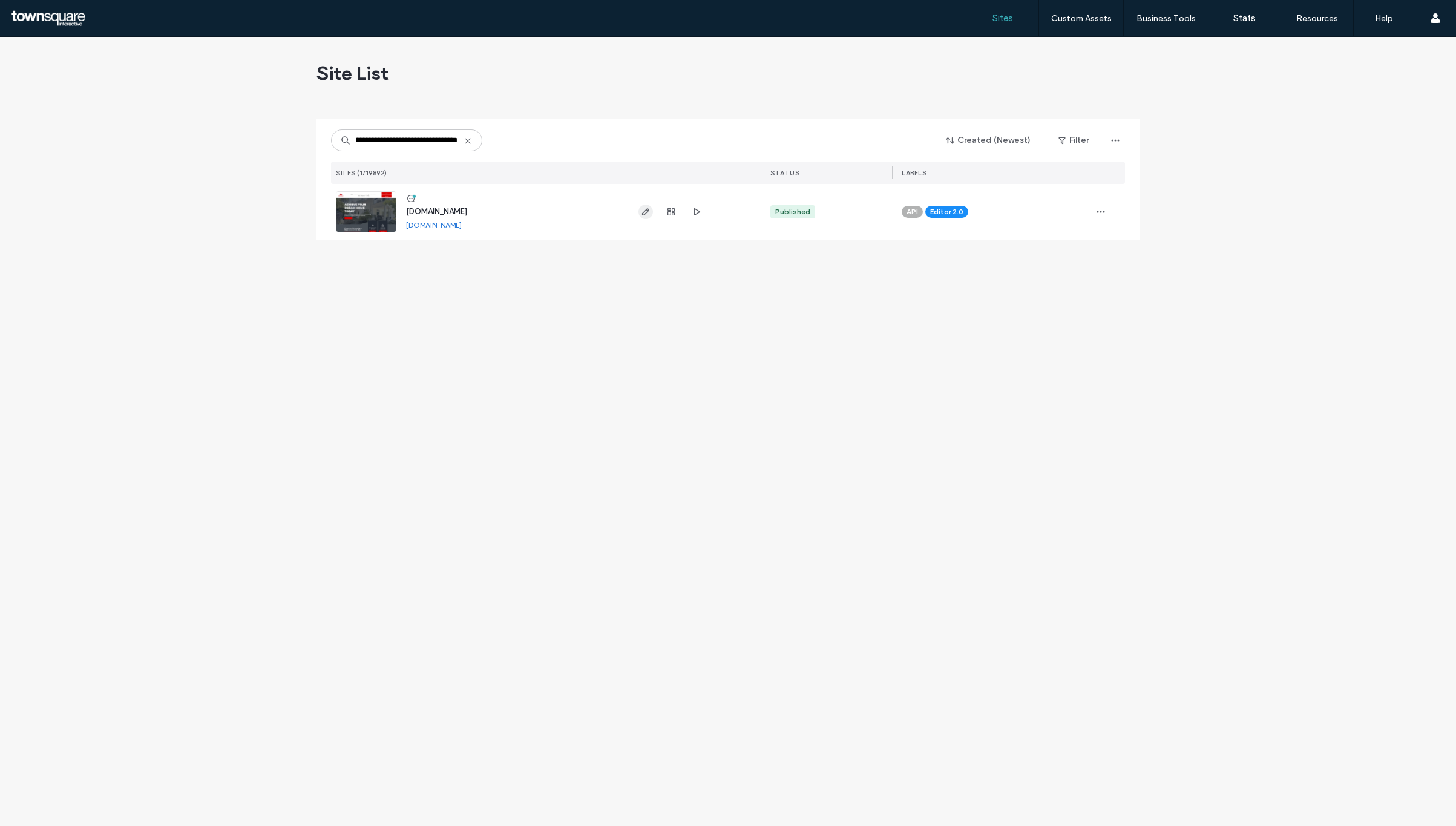
click at [645, 212] on icon "button" at bounding box center [646, 212] width 9 height 9
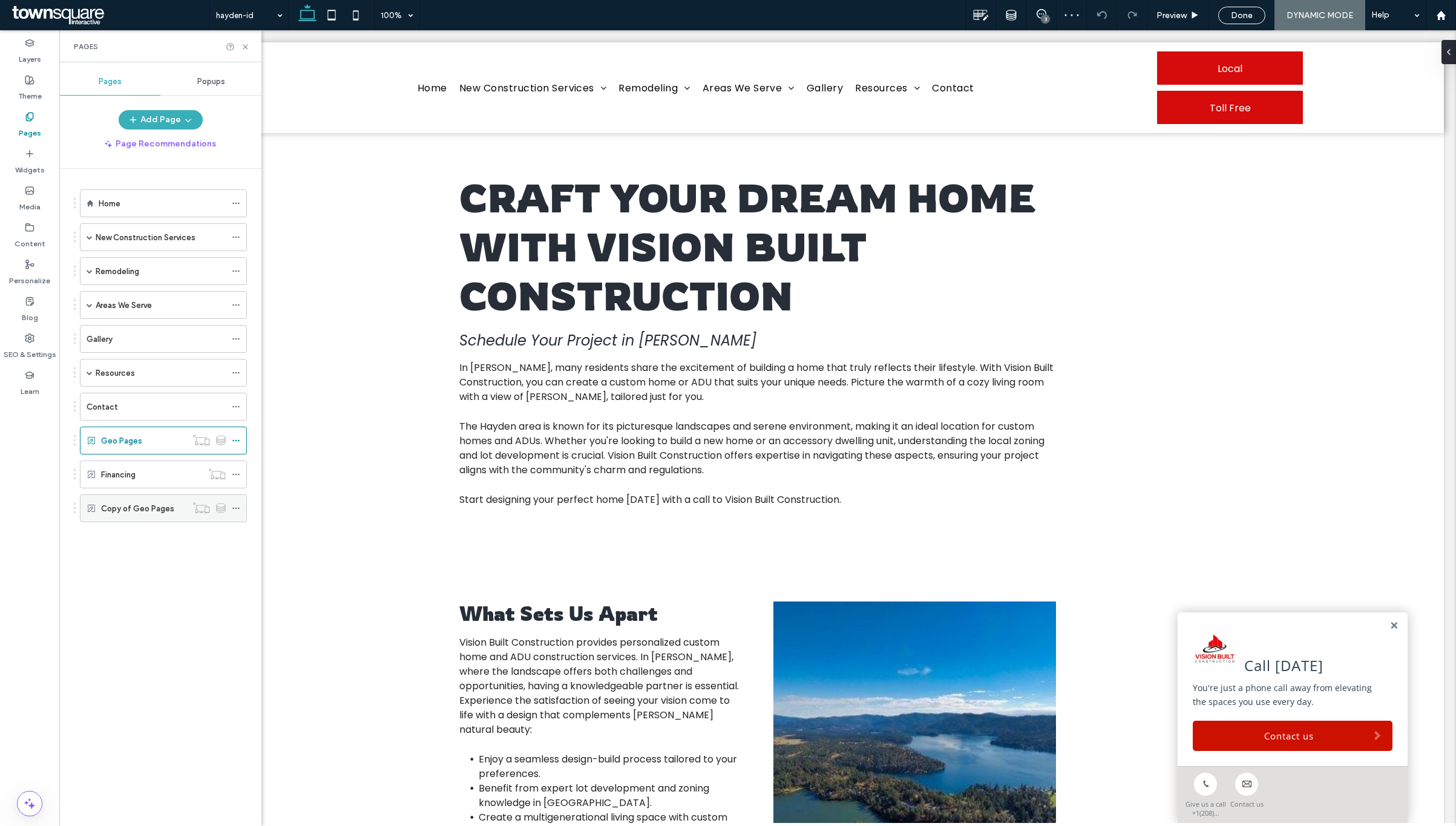
click at [138, 513] on label "Copy of Geo Pages" at bounding box center [138, 509] width 74 height 21
click at [154, 447] on div "Geo Pages" at bounding box center [144, 441] width 85 height 13
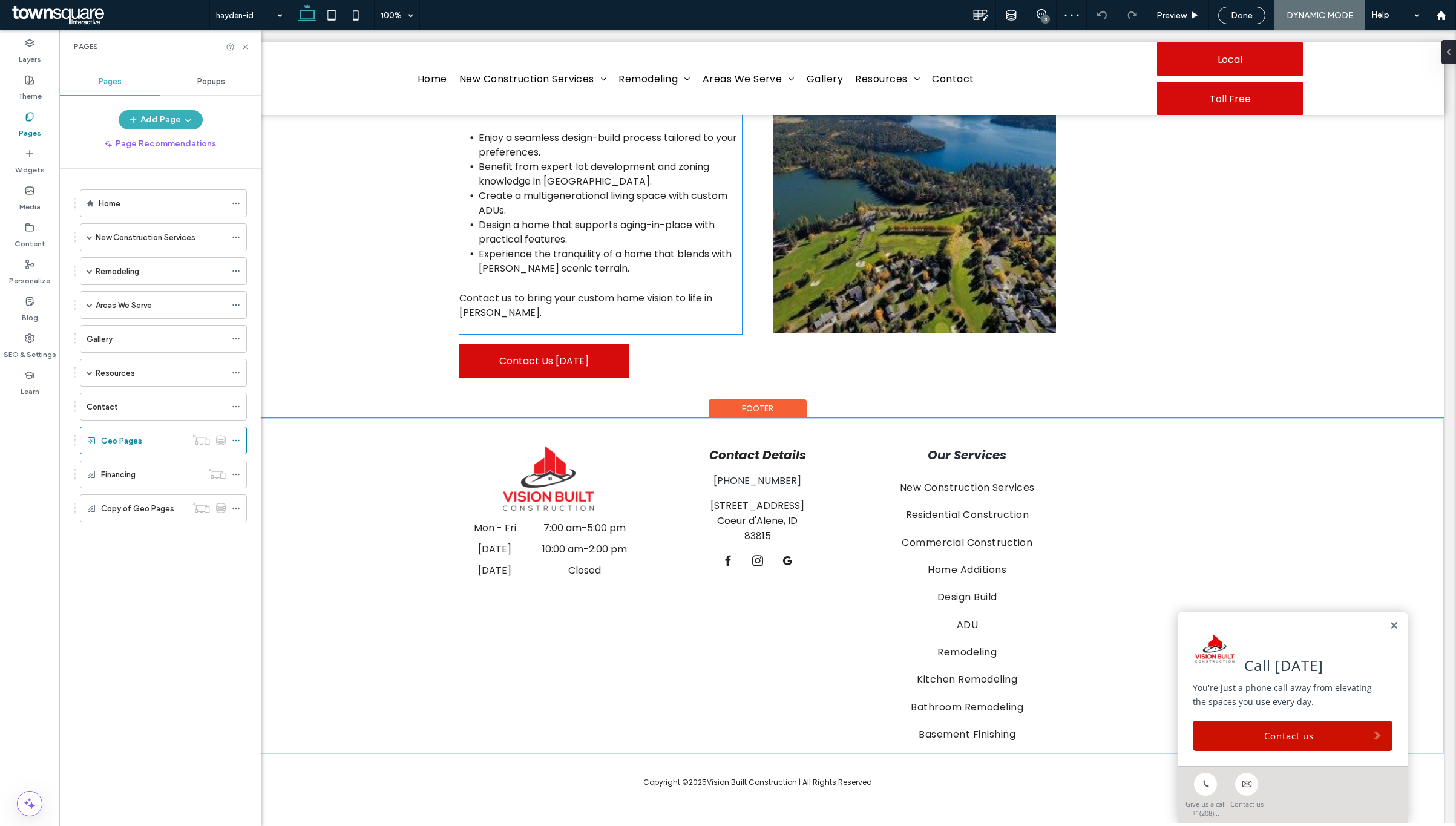
scroll to position [331, 0]
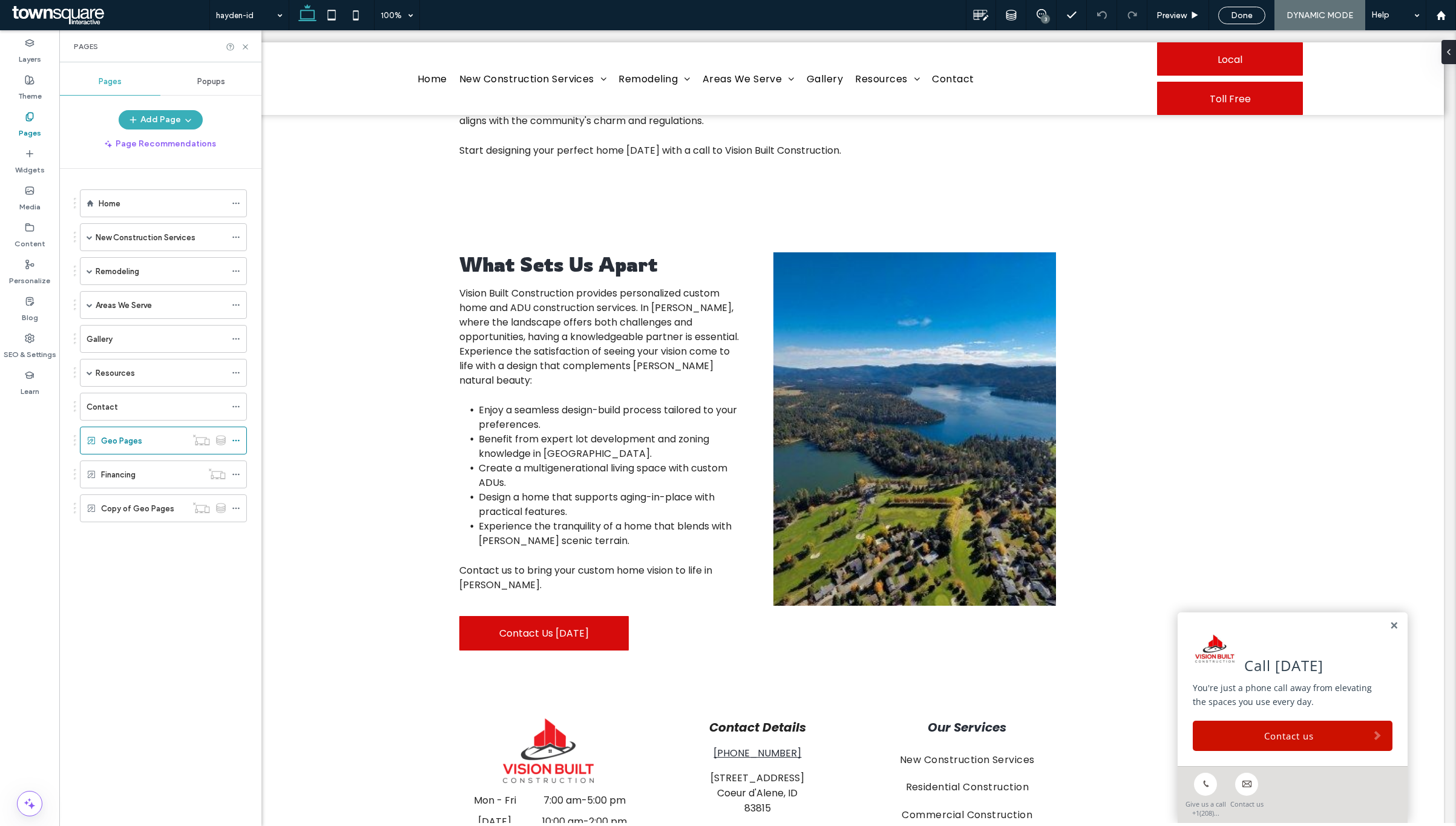
click at [136, 495] on ol "Home New Construction Services Residential Construction Design Build ADU Home A…" at bounding box center [156, 355] width 182 height 333
click at [138, 488] on div "Financing" at bounding box center [152, 475] width 101 height 27
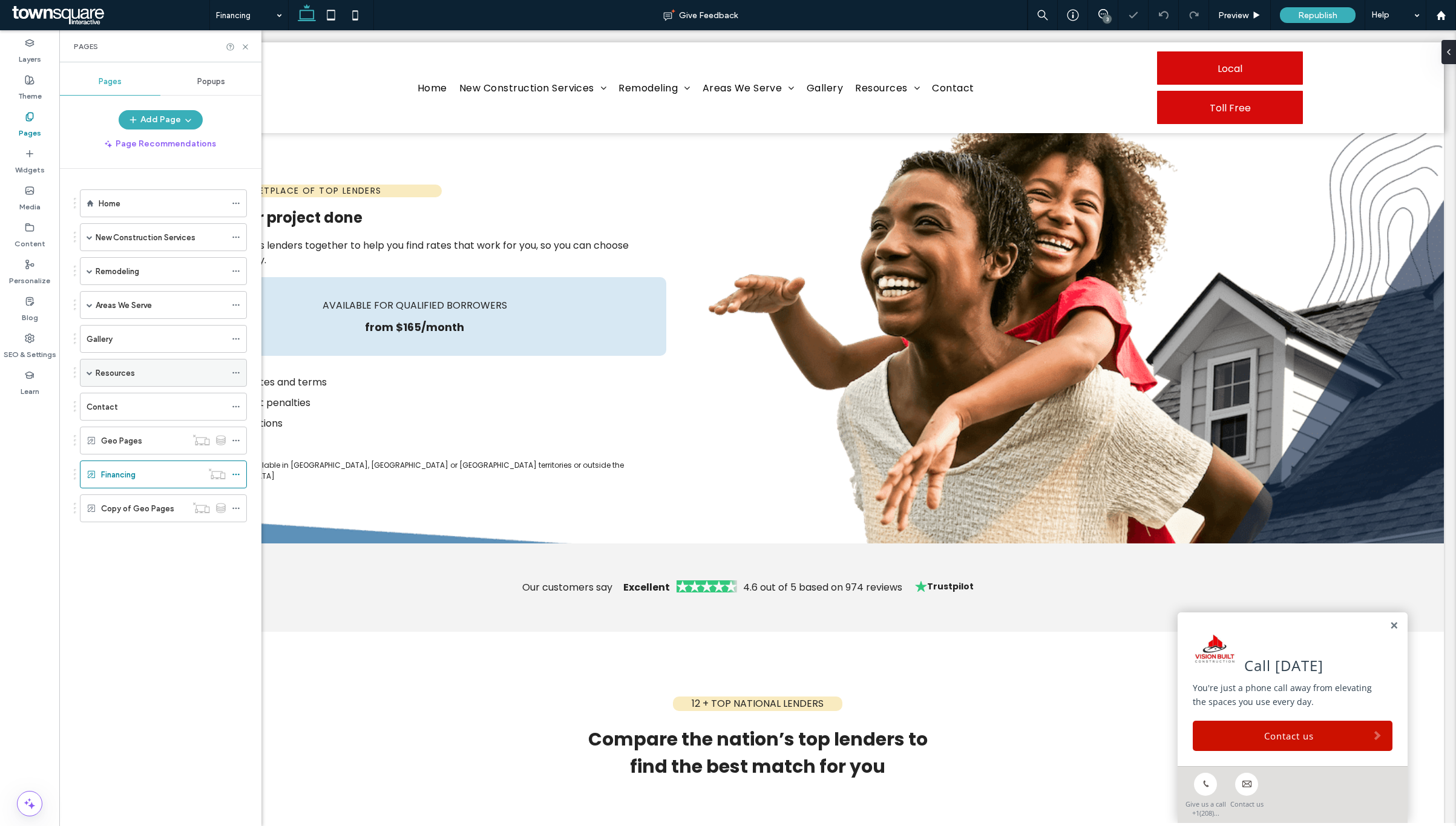
click at [142, 377] on div "Resources" at bounding box center [161, 373] width 130 height 13
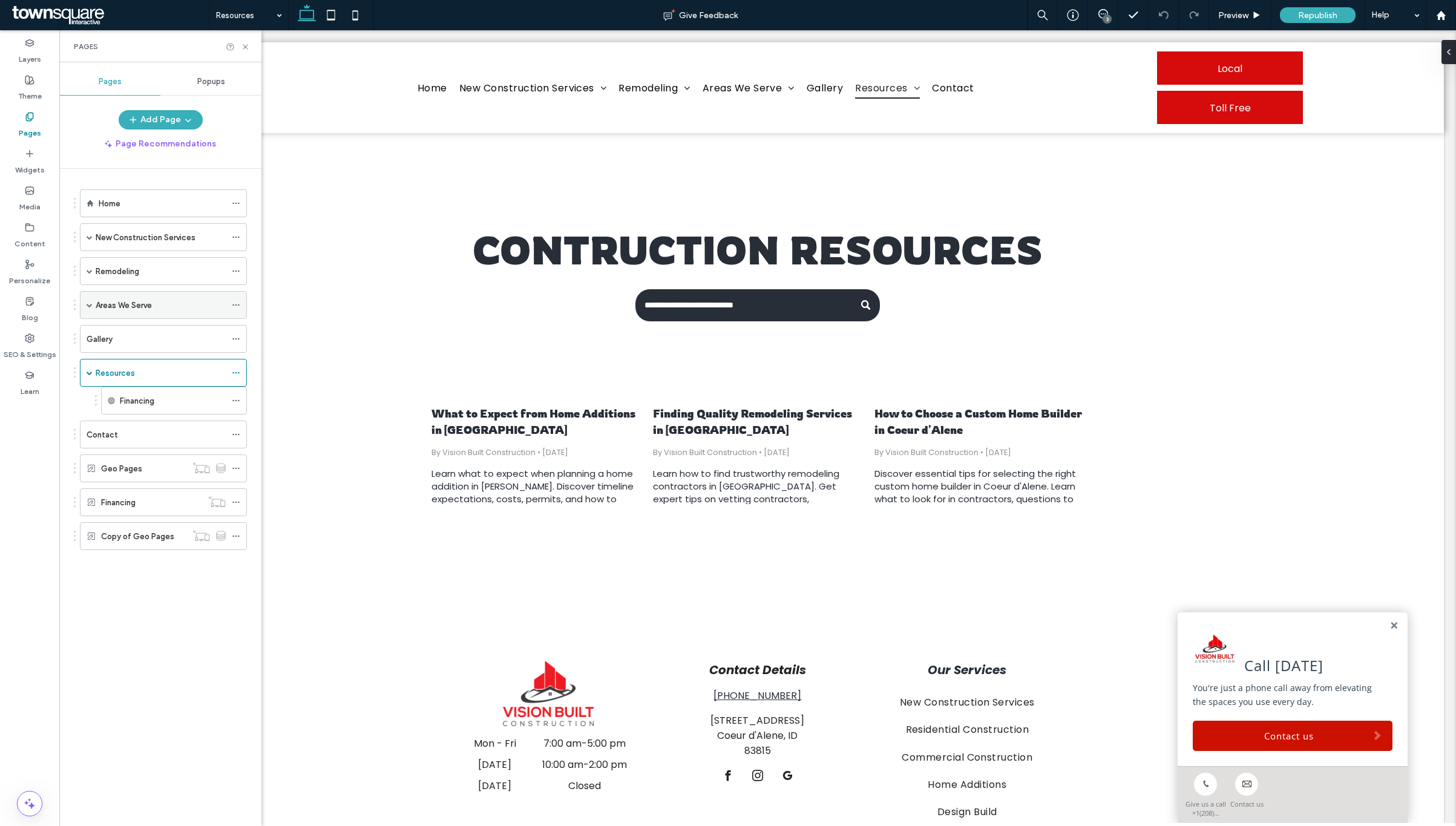
click at [98, 305] on label "Areas We Serve" at bounding box center [123, 305] width 56 height 21
